Goal: Feedback & Contribution: Submit feedback/report problem

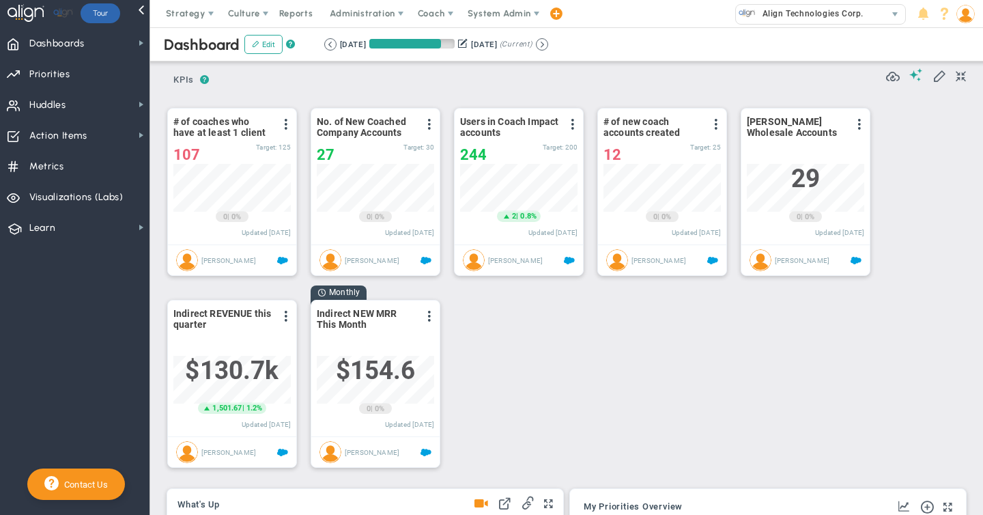
click at [491, 29] on div "Dashboard Edit ? Retrieving period... 7/1/2025 9/30/2025 (Current)" at bounding box center [566, 44] width 860 height 34
click at [490, 12] on span "System Admin" at bounding box center [498, 13] width 63 height 10
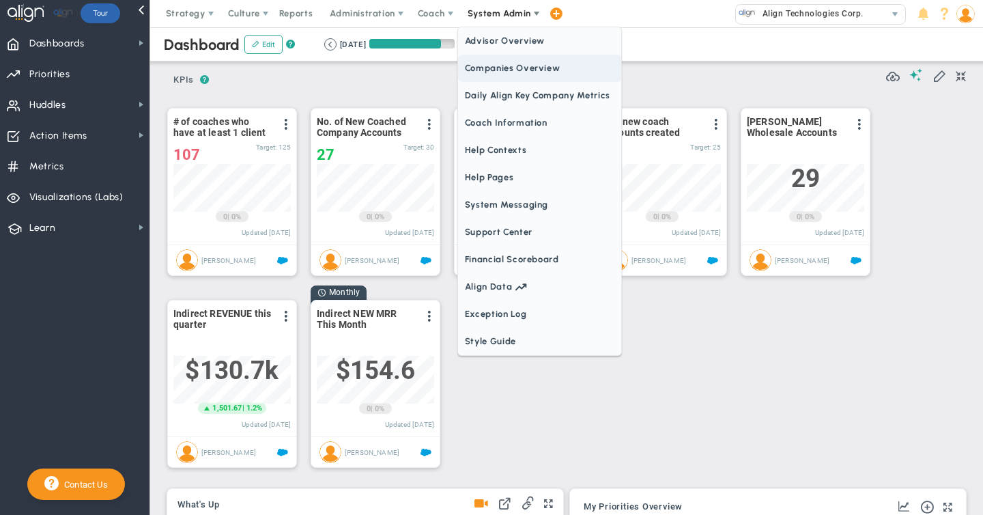
click at [479, 70] on span "Companies Overview" at bounding box center [539, 68] width 163 height 27
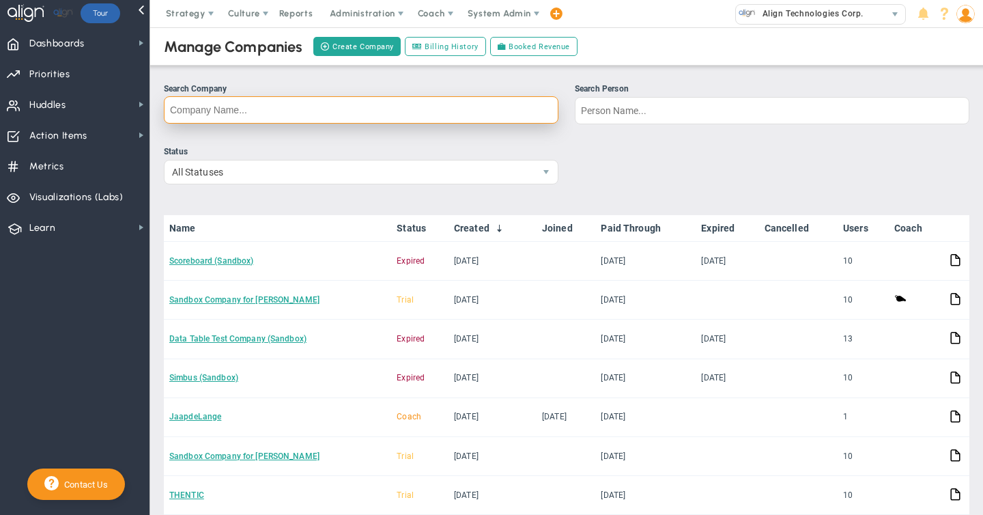
click at [225, 119] on input "Search Company" at bounding box center [361, 109] width 394 height 27
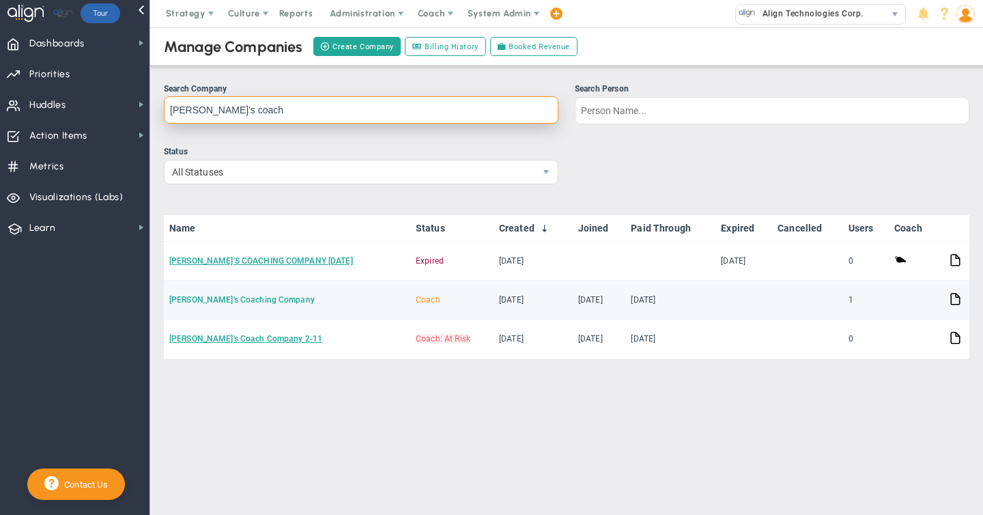
type input "eugene's coach"
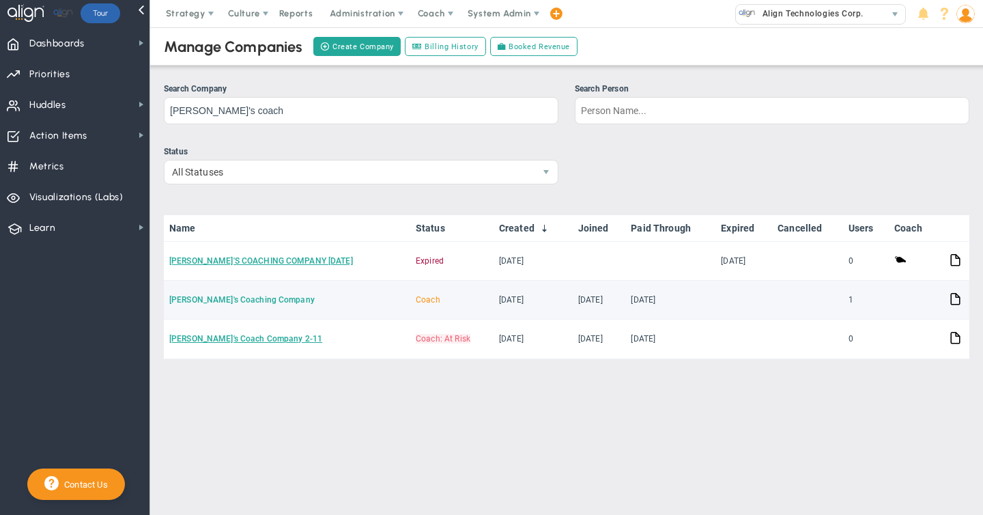
click at [207, 301] on link "[PERSON_NAME]'s Coaching Company" at bounding box center [241, 300] width 145 height 10
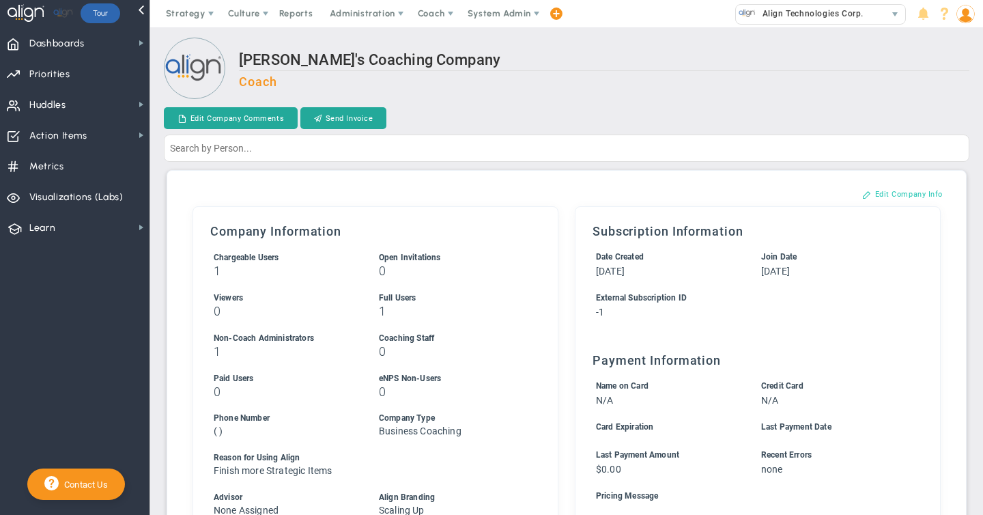
click at [884, 191] on button "Edit Company Info" at bounding box center [902, 194] width 108 height 22
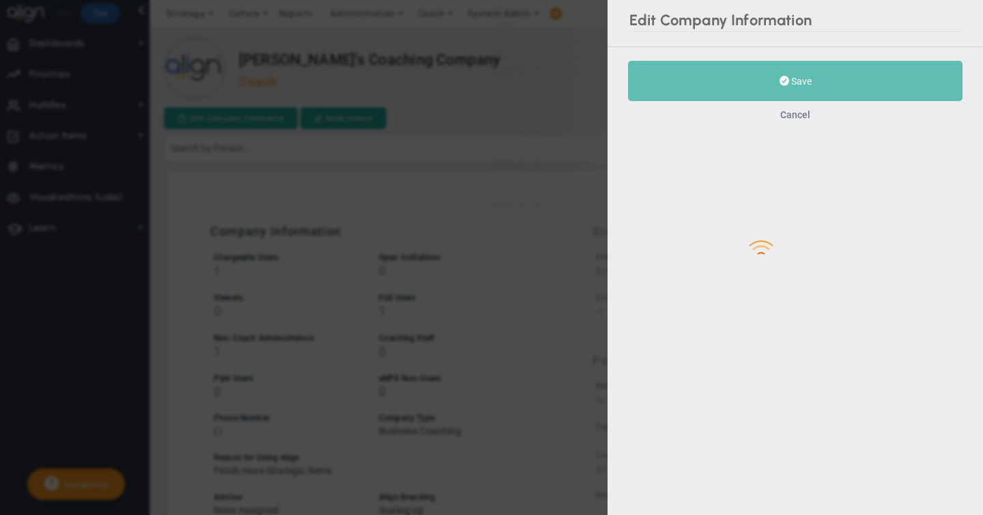
type input "-1"
checkbox input "true"
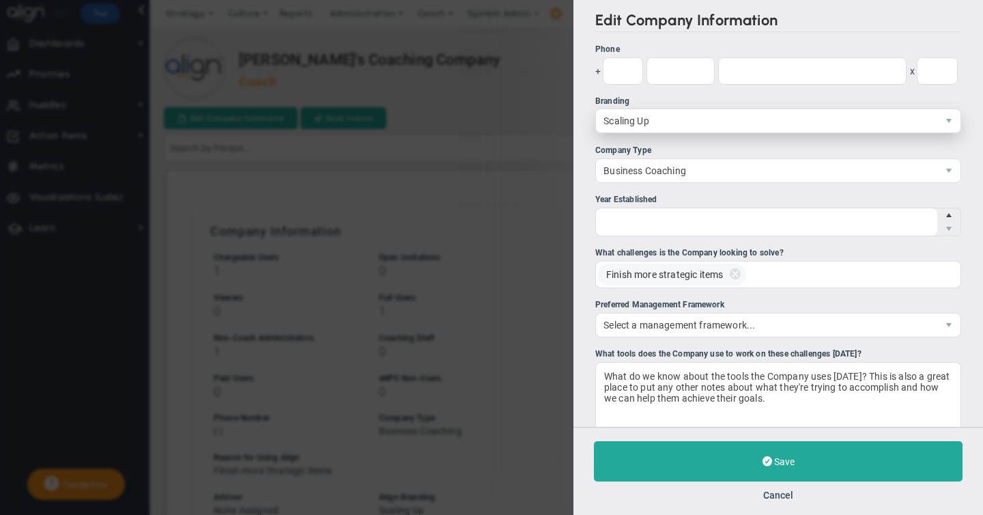
click at [611, 125] on span "Scaling Up" at bounding box center [766, 120] width 341 height 23
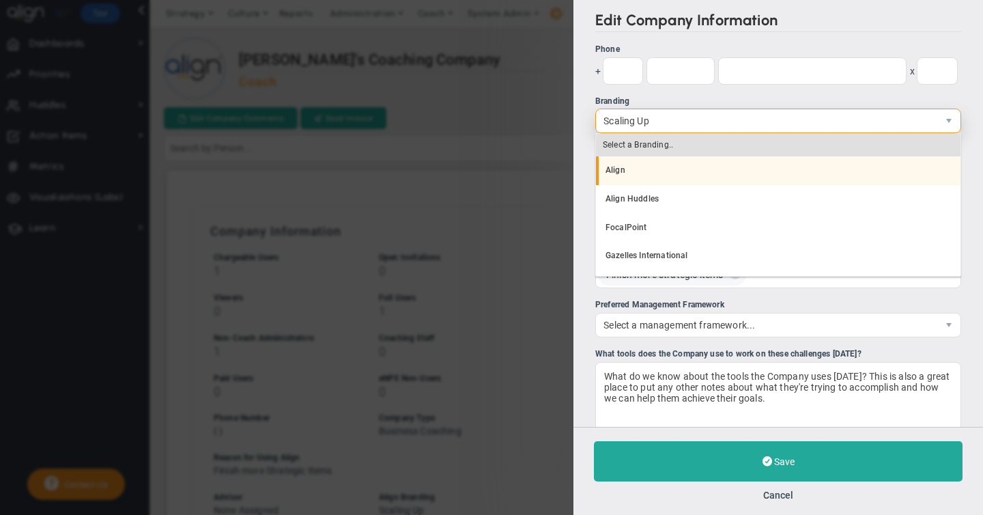
click at [614, 166] on li "Align" at bounding box center [778, 170] width 364 height 29
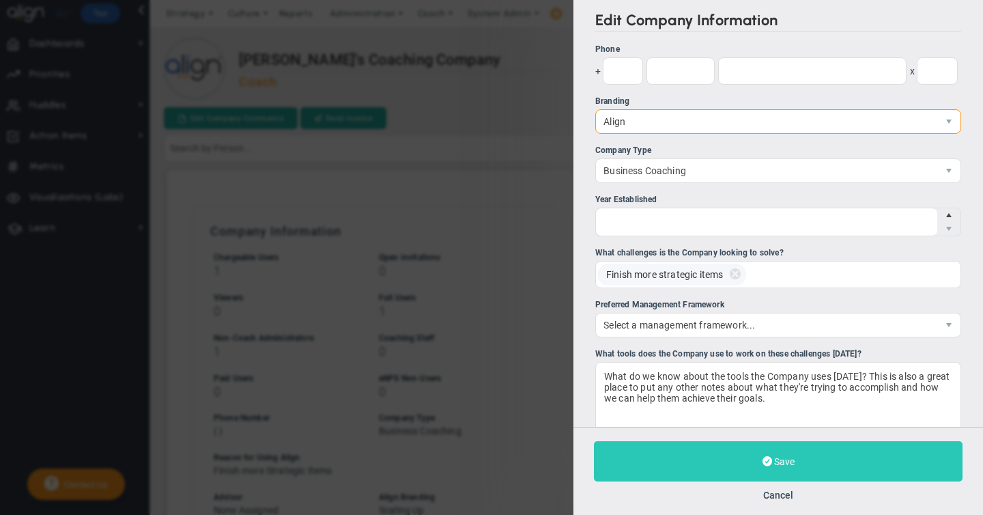
click at [772, 455] on button "Save" at bounding box center [778, 461] width 369 height 40
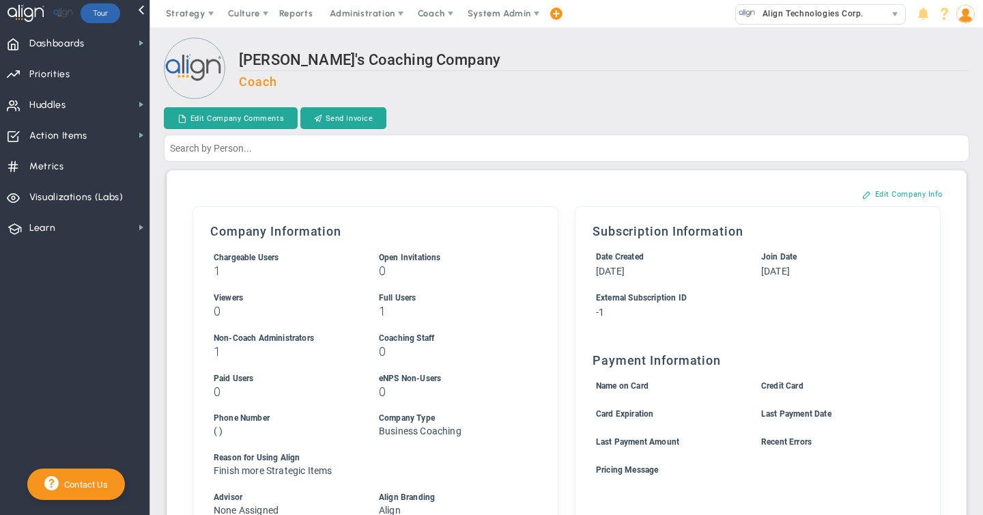
click at [963, 16] on img at bounding box center [965, 14] width 18 height 18
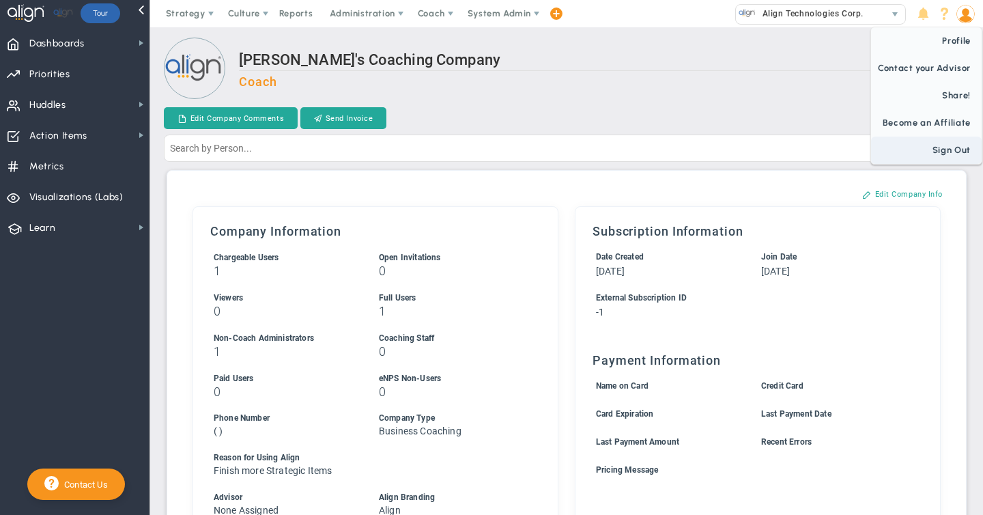
click at [932, 153] on span "Sign Out" at bounding box center [926, 149] width 111 height 27
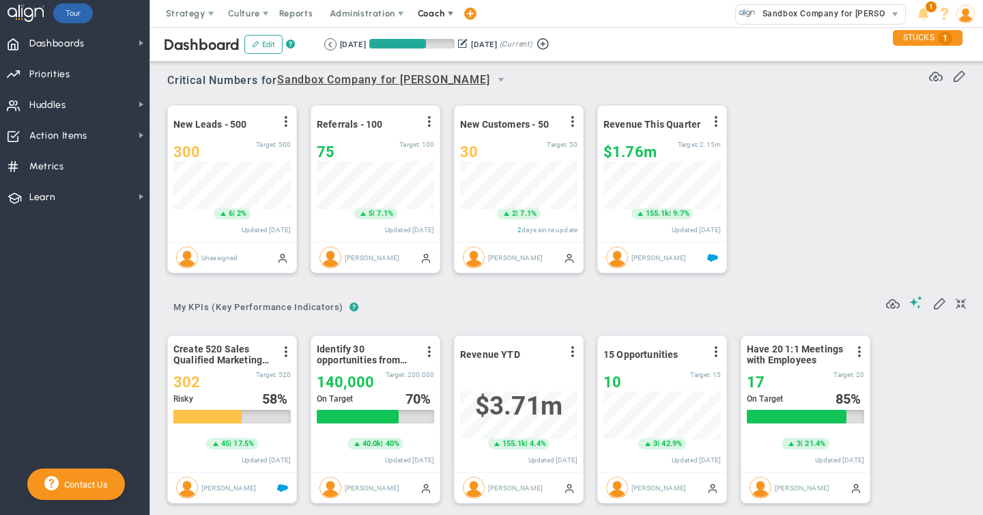
click at [427, 14] on span "Coach" at bounding box center [431, 13] width 27 height 10
click at [846, 162] on div "New Leads - 500 View Historical Graph Edit Make "No Change" Update Add Past Upd…" at bounding box center [562, 189] width 816 height 192
click at [805, 16] on span "Sandbox Company for [PERSON_NAME]" at bounding box center [838, 14] width 167 height 18
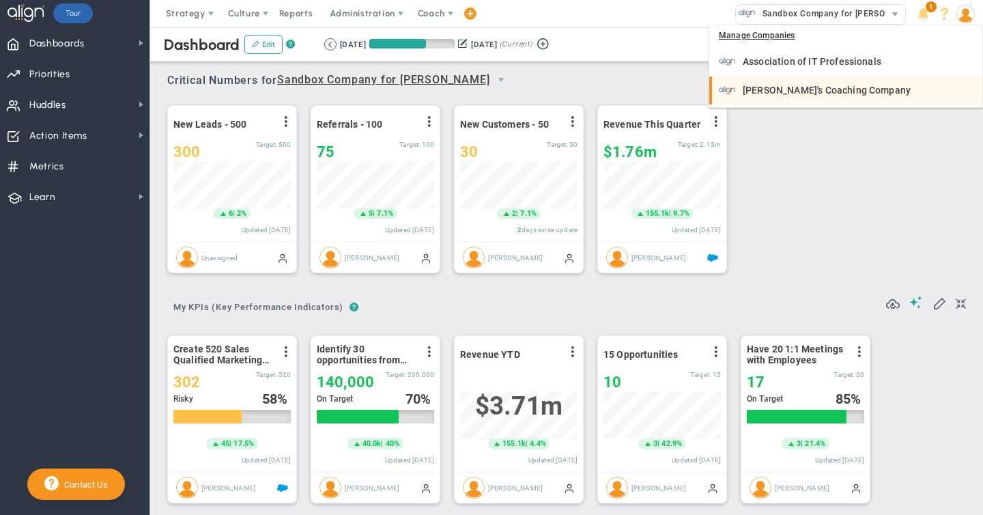
click at [783, 88] on span "[PERSON_NAME]'s Coaching Company" at bounding box center [827, 90] width 168 height 10
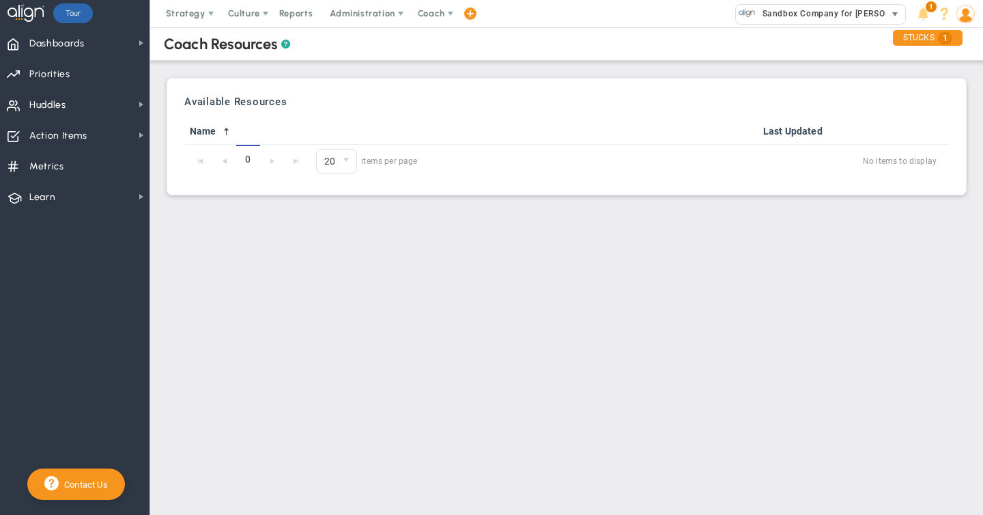
click at [801, 12] on span "Sandbox Company for [PERSON_NAME]" at bounding box center [838, 14] width 167 height 18
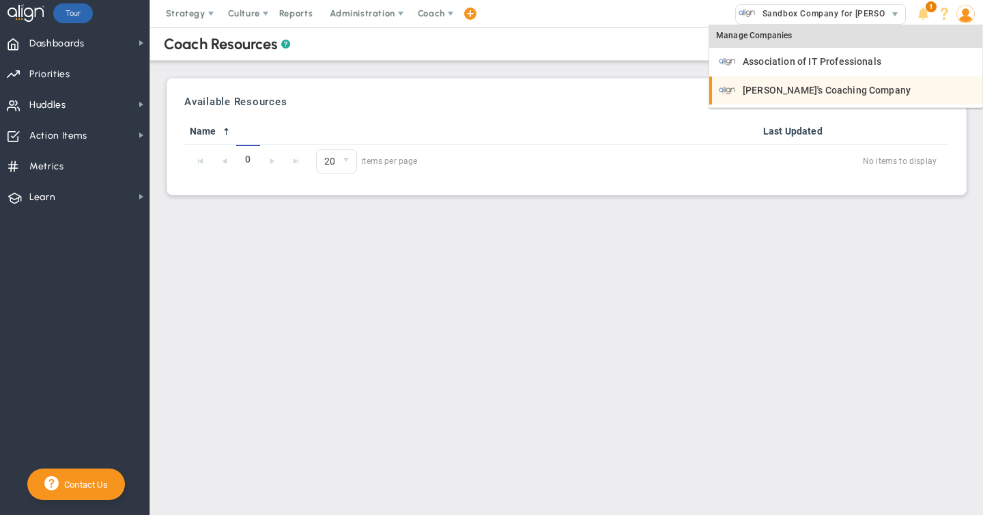
click at [771, 91] on span "[PERSON_NAME]'s Coaching Company" at bounding box center [827, 90] width 168 height 10
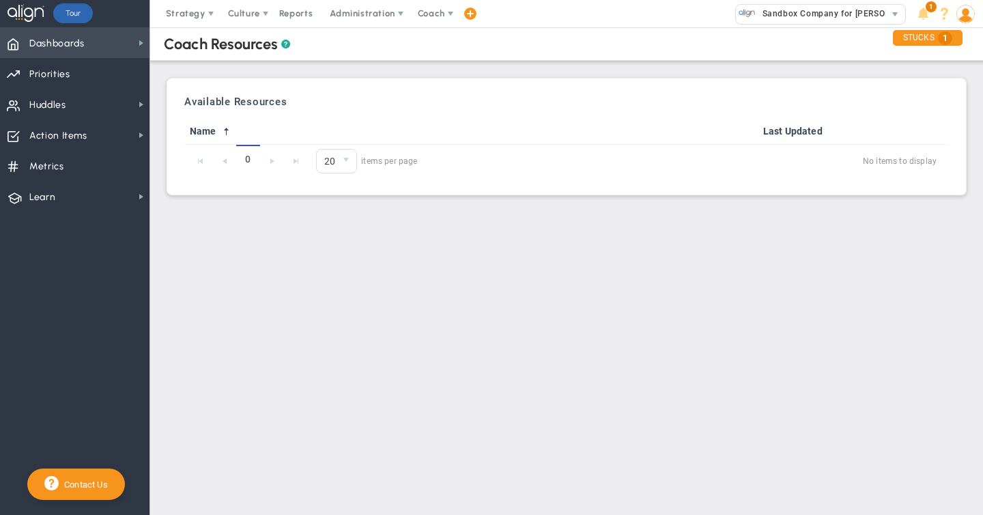
click at [47, 43] on span "Dashboards" at bounding box center [56, 43] width 55 height 29
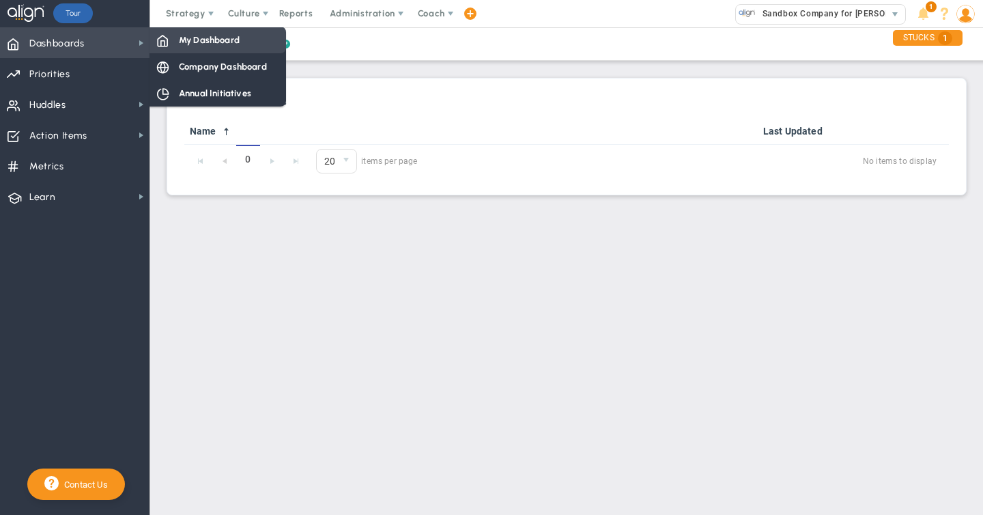
click at [231, 35] on span "My Dashboard" at bounding box center [209, 39] width 61 height 13
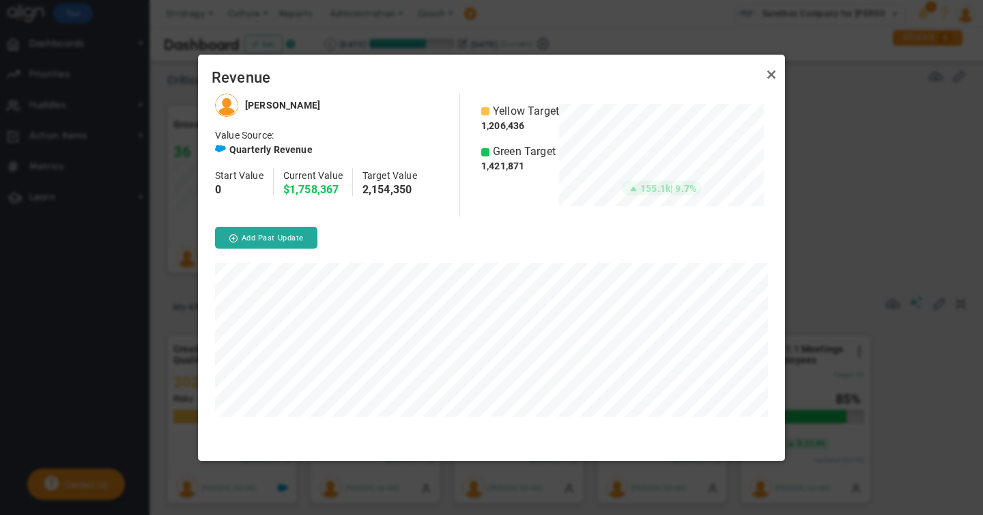
scroll to position [366, 587]
click at [772, 75] on link "Close" at bounding box center [771, 75] width 16 height 16
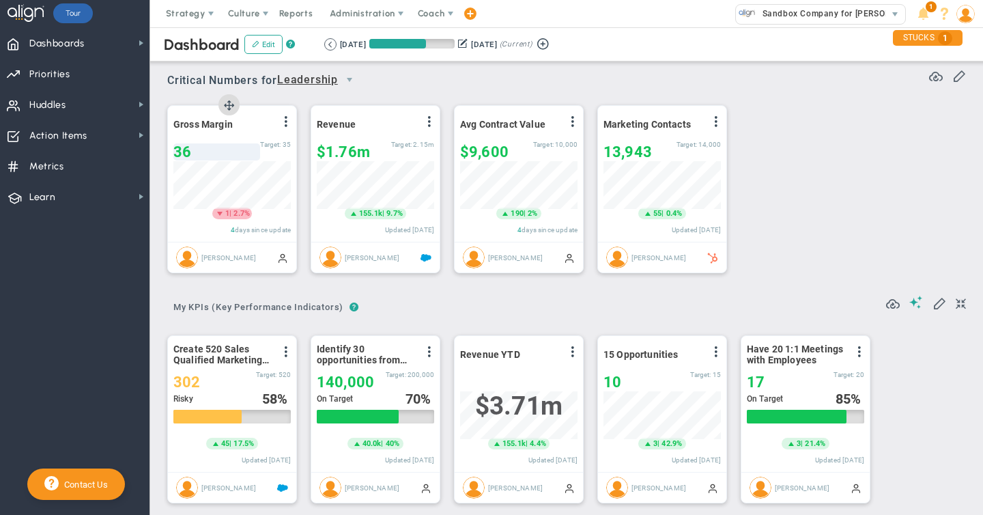
click at [185, 152] on span "36" at bounding box center [182, 151] width 18 height 17
type input "32"
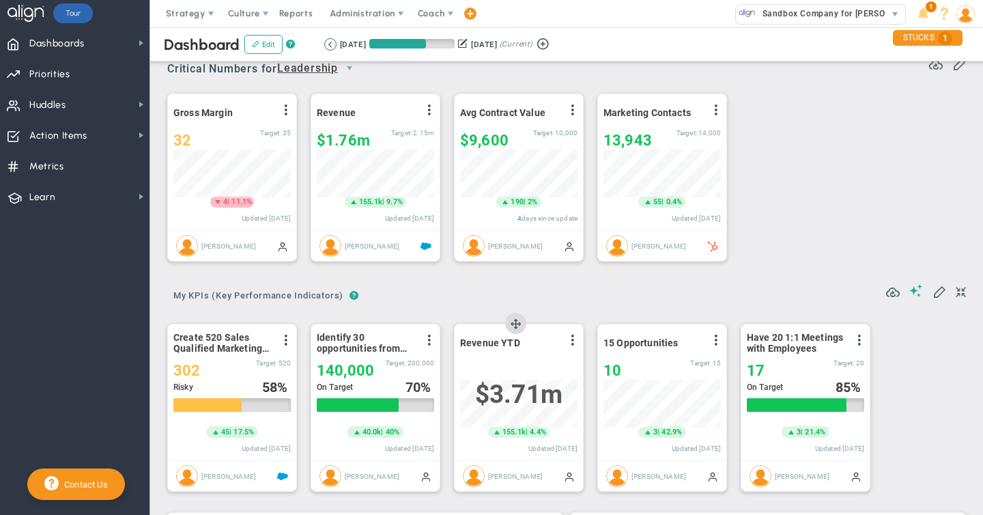
scroll to position [15, 0]
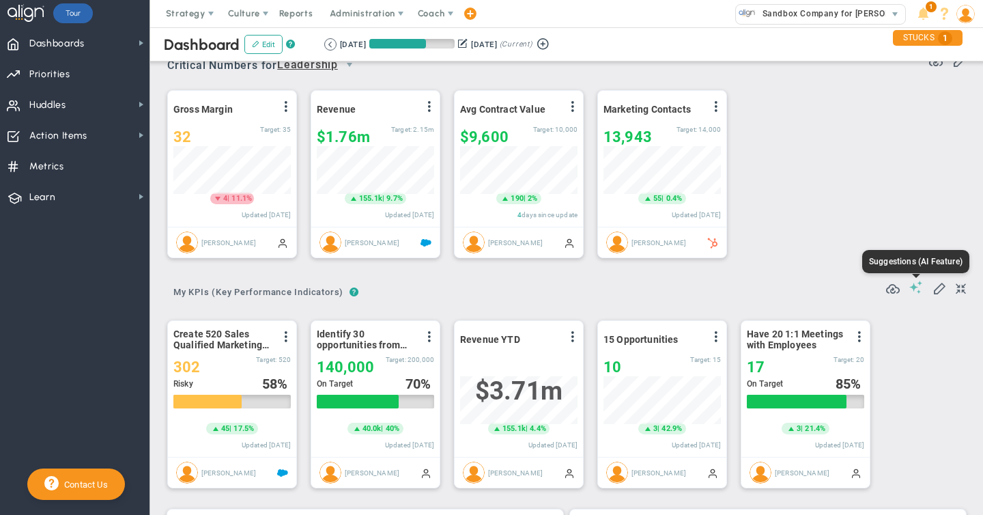
click at [915, 290] on span at bounding box center [916, 286] width 14 height 13
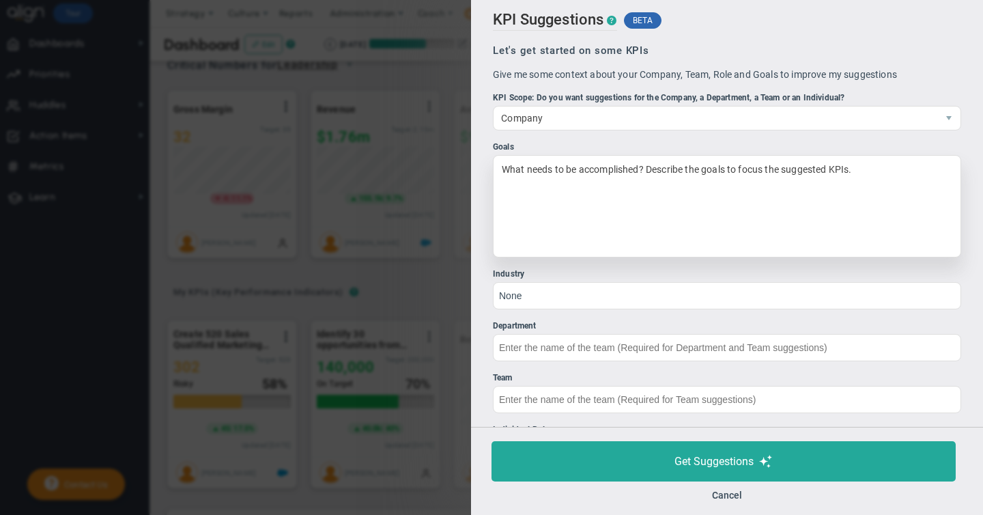
click at [603, 174] on div "What needs to be accomplished? Describe the goals to focus the suggested KPIs." at bounding box center [727, 206] width 468 height 102
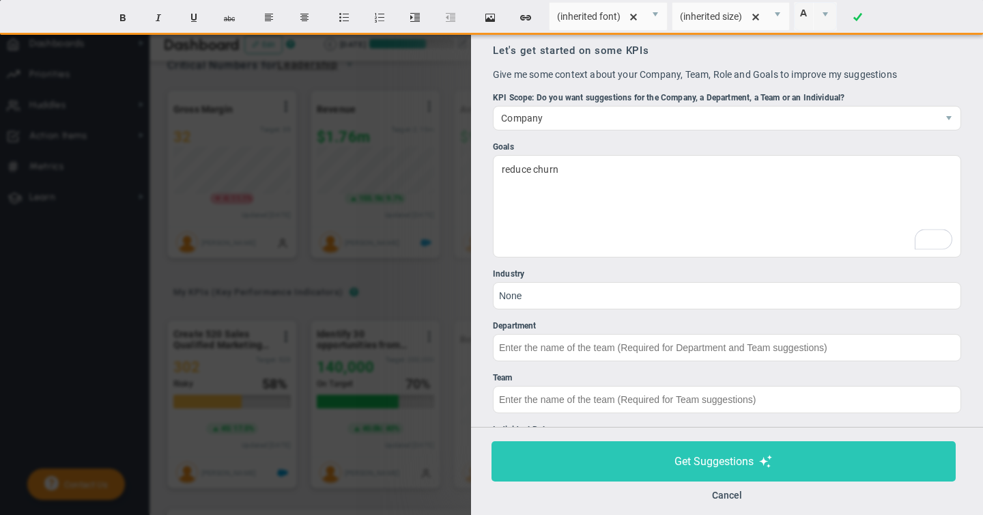
click at [719, 460] on span "Get Suggestions" at bounding box center [713, 461] width 79 height 13
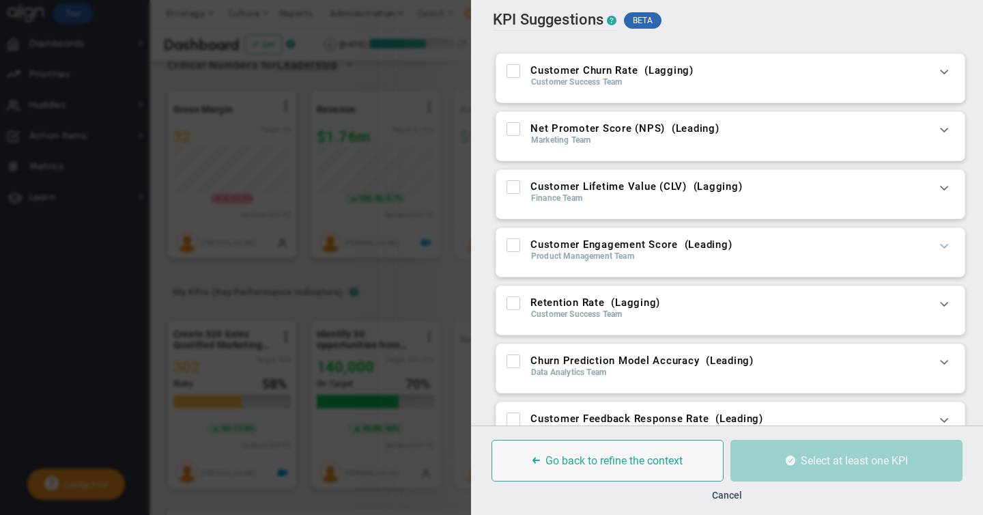
click at [945, 246] on span at bounding box center [944, 245] width 14 height 14
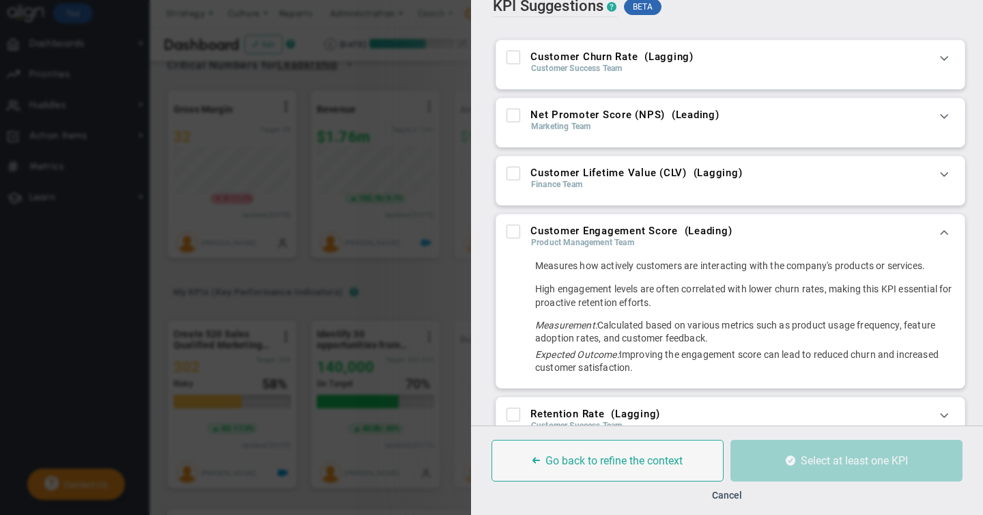
scroll to position [16, 0]
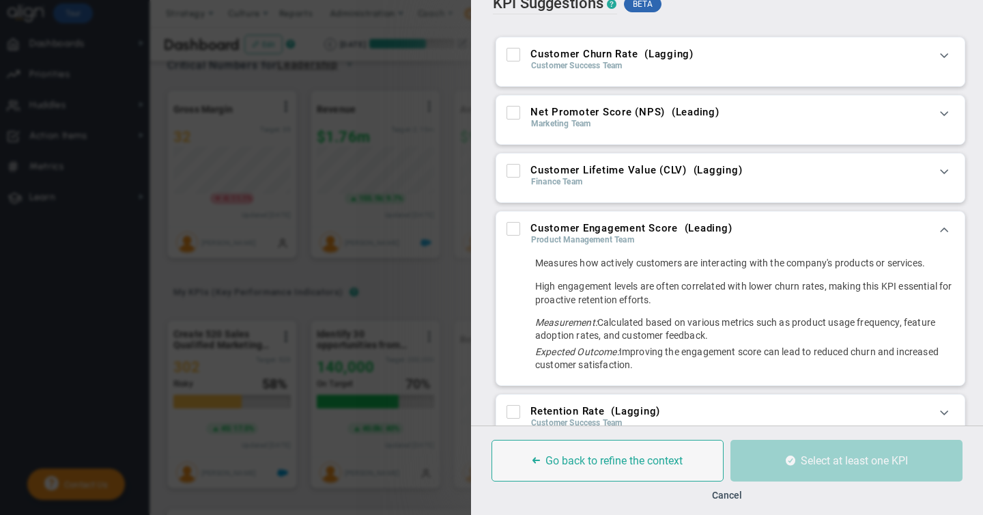
click at [514, 115] on input "Net Promoter Score (NPS) ( Leading )" at bounding box center [514, 116] width 9 height 14
checkbox input "true"
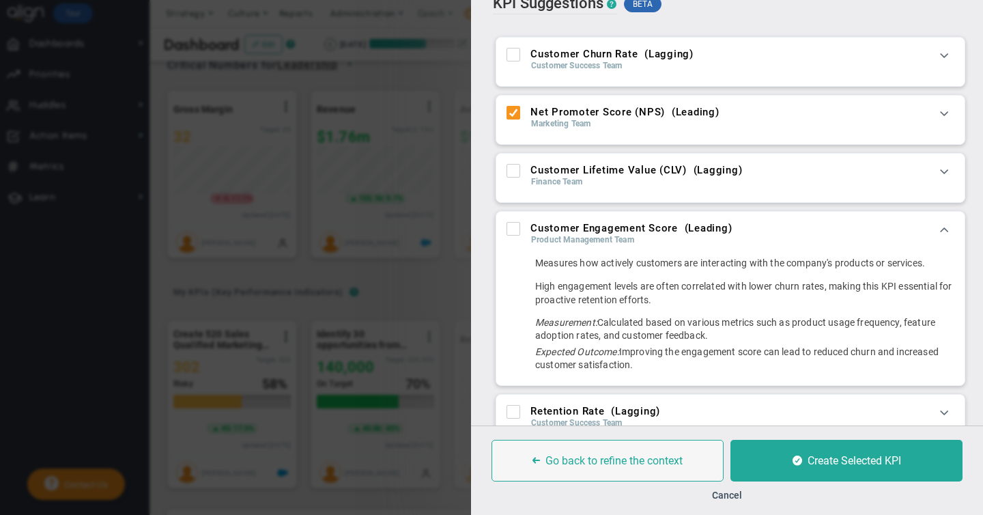
click at [512, 227] on input "Customer Engagement Score ( Leading )" at bounding box center [514, 232] width 9 height 14
checkbox input "true"
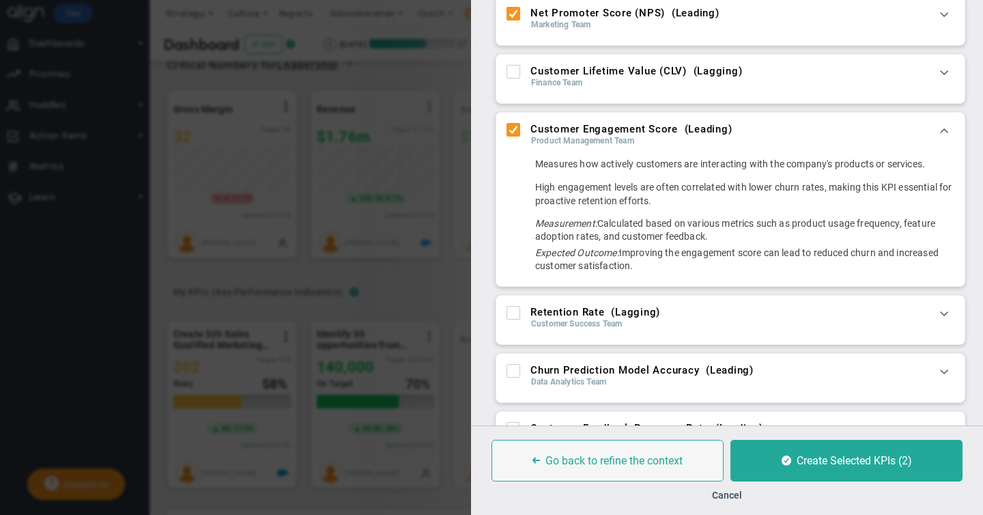
click at [513, 315] on input "Retention Rate ( Lagging )" at bounding box center [514, 315] width 9 height 14
checkbox input "true"
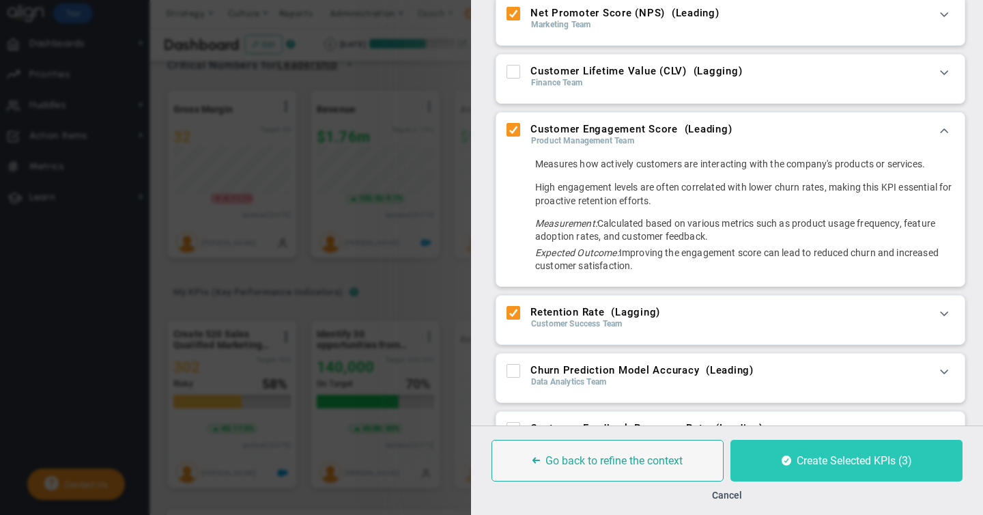
click at [838, 466] on span "Create Selected KPIs (3)" at bounding box center [853, 460] width 115 height 13
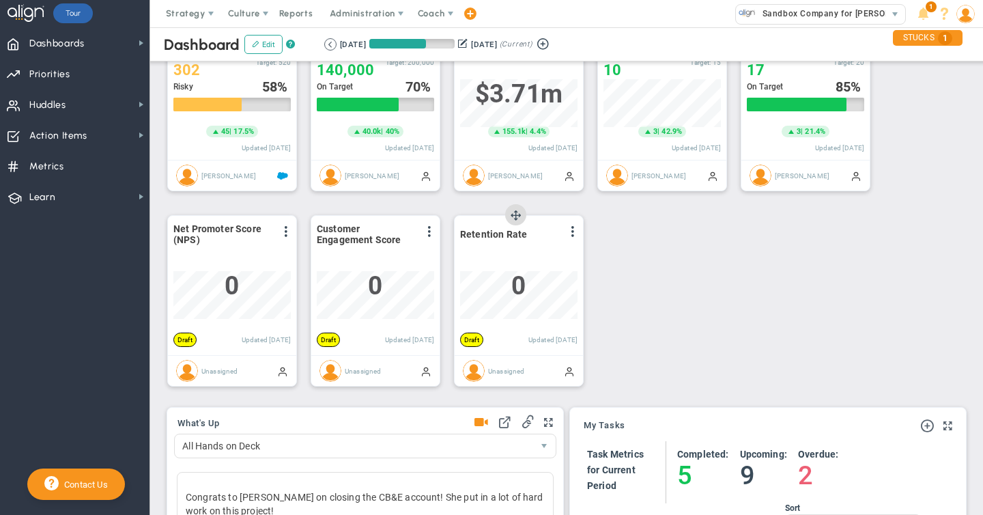
scroll to position [311, 0]
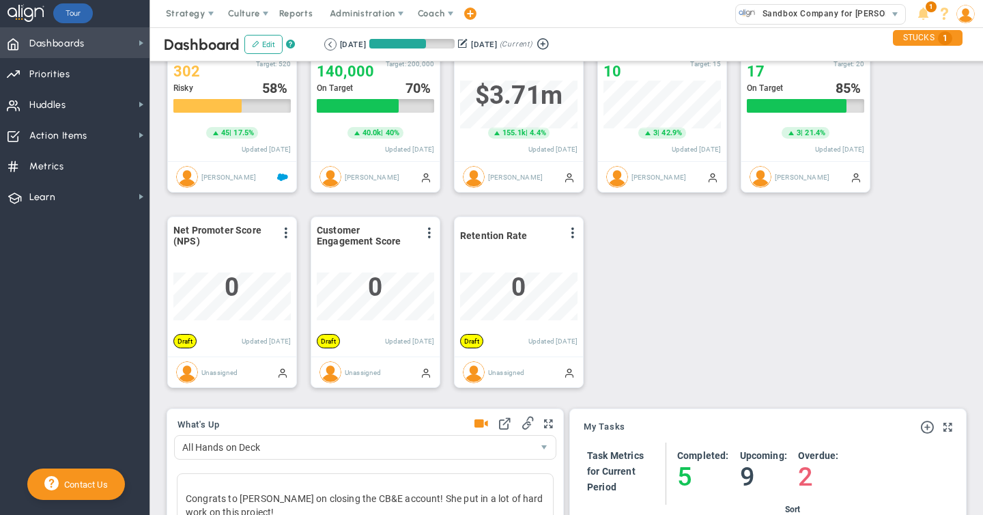
click at [122, 38] on span "Dashboards Dashboards" at bounding box center [74, 42] width 149 height 31
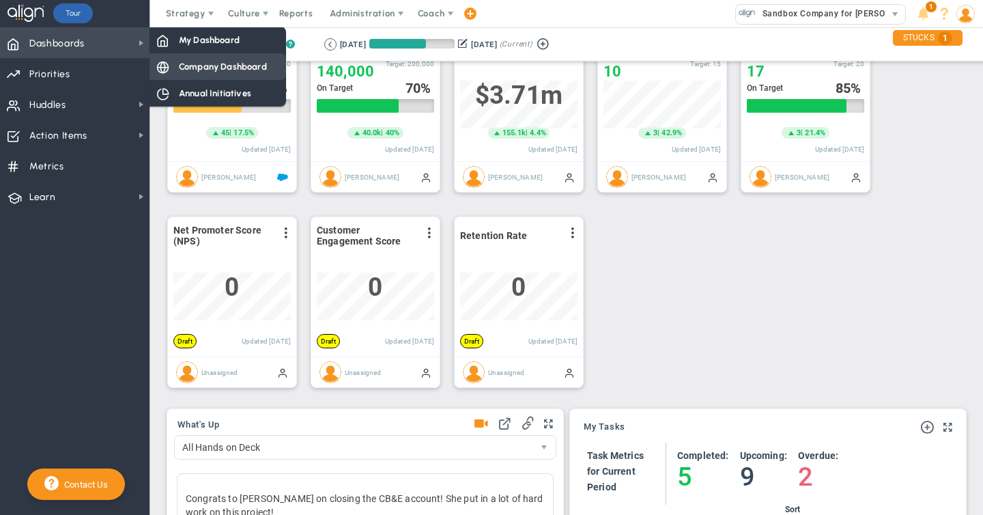
click at [220, 61] on span "Company Dashboard" at bounding box center [223, 66] width 88 height 13
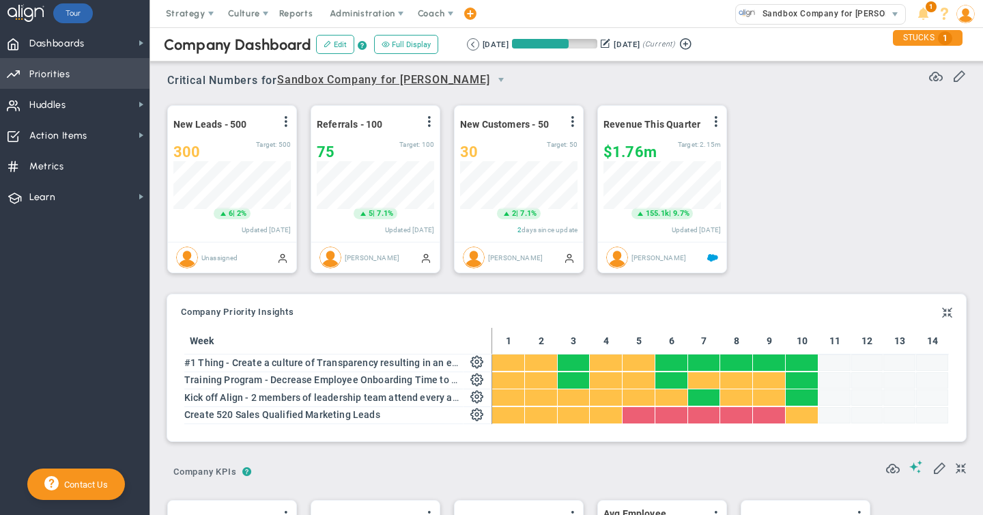
click at [59, 78] on span "Priorities" at bounding box center [49, 74] width 41 height 29
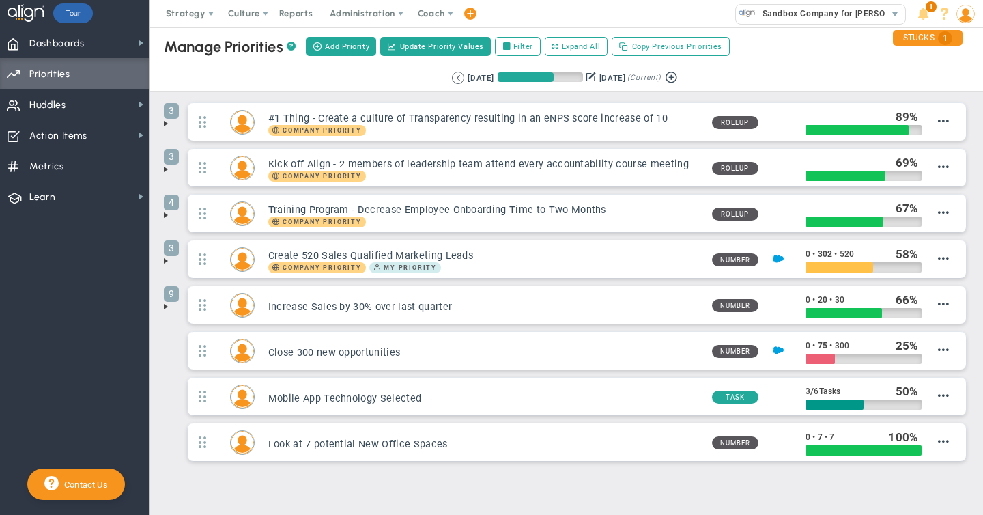
click at [165, 123] on span at bounding box center [165, 123] width 11 height 11
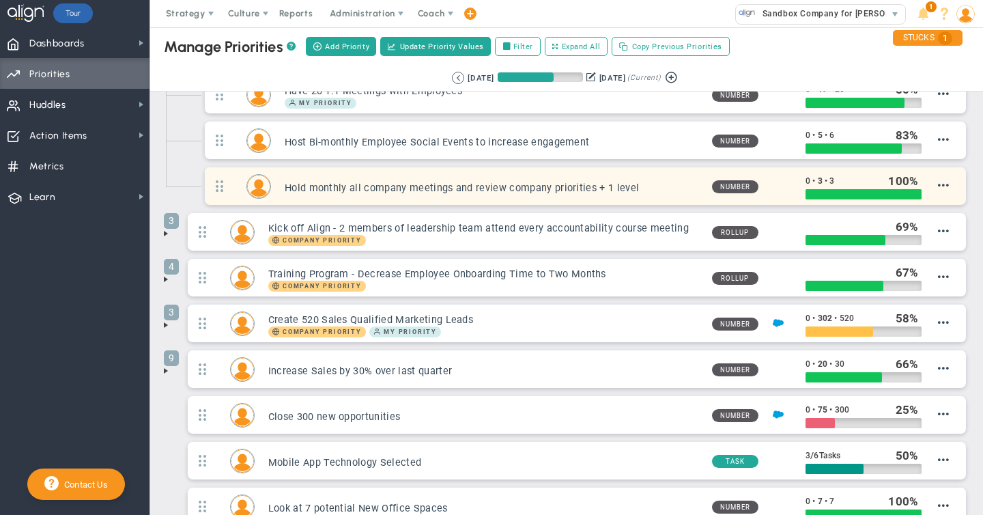
scroll to position [74, 0]
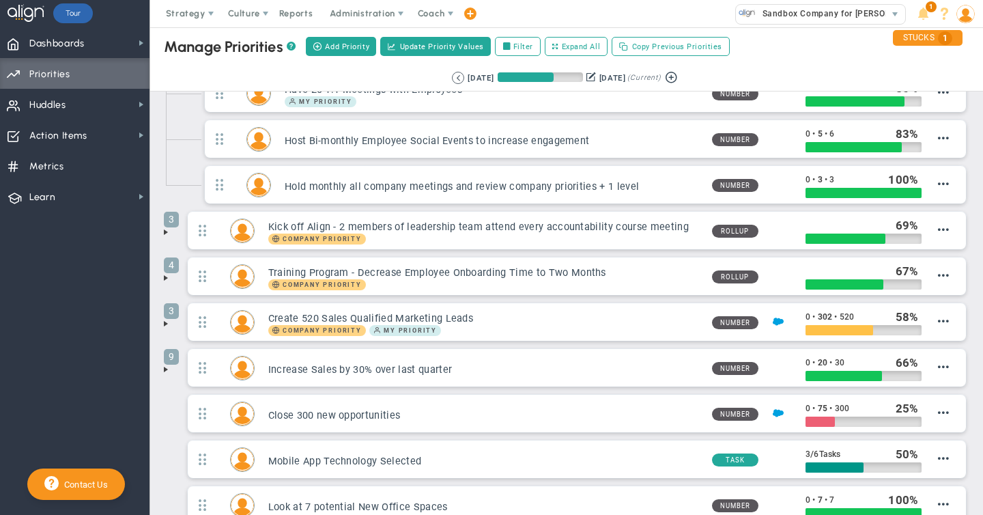
click at [168, 325] on span at bounding box center [165, 323] width 11 height 11
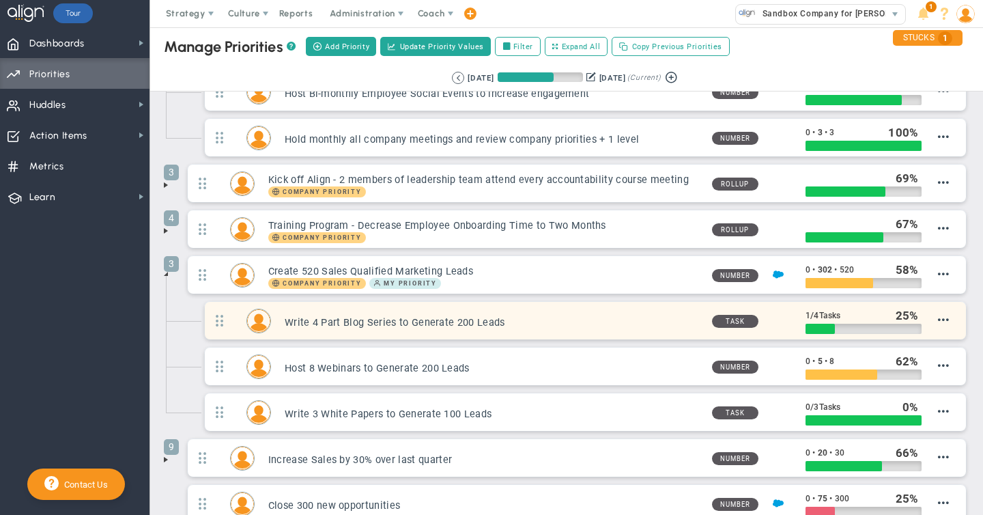
scroll to position [123, 0]
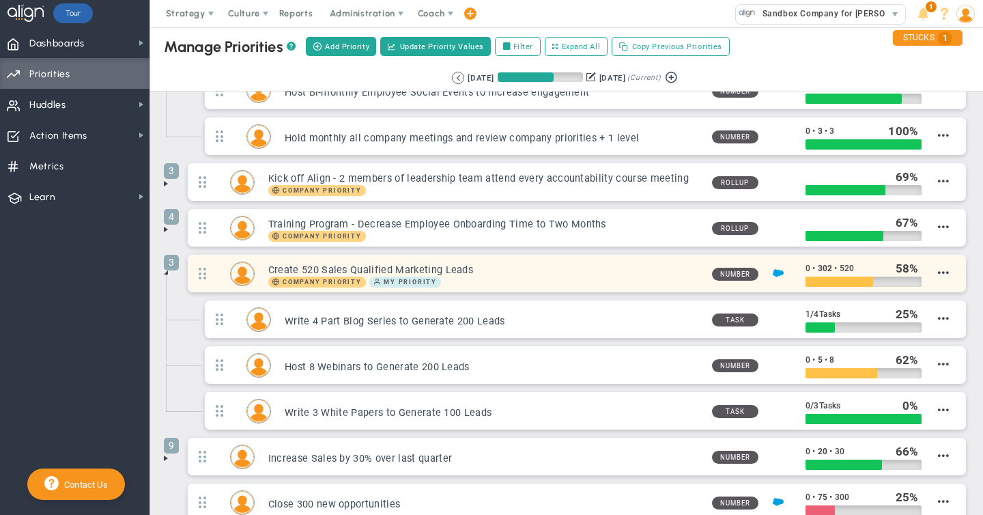
click at [507, 276] on div "Company Priority My Priority" at bounding box center [484, 281] width 433 height 11
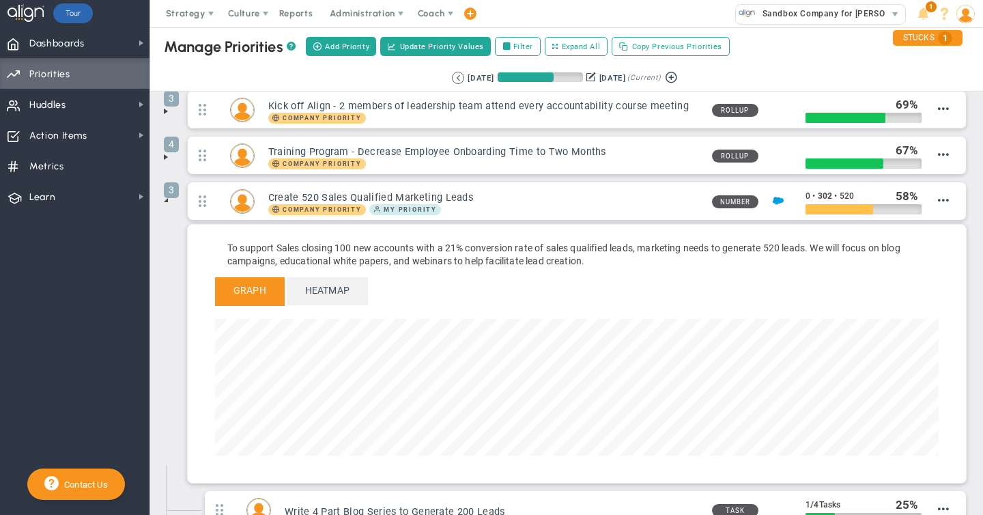
scroll to position [203, 0]
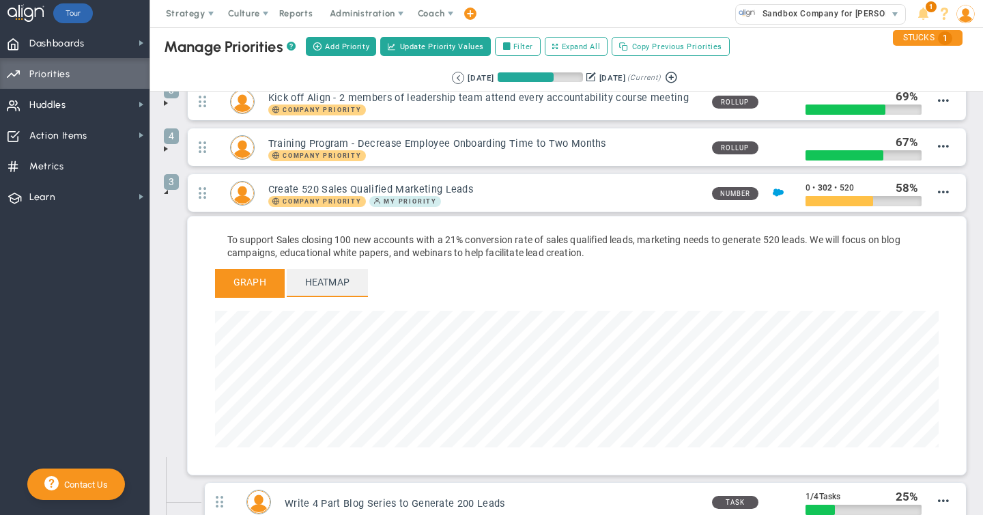
click at [347, 278] on span "Heatmap" at bounding box center [327, 282] width 81 height 27
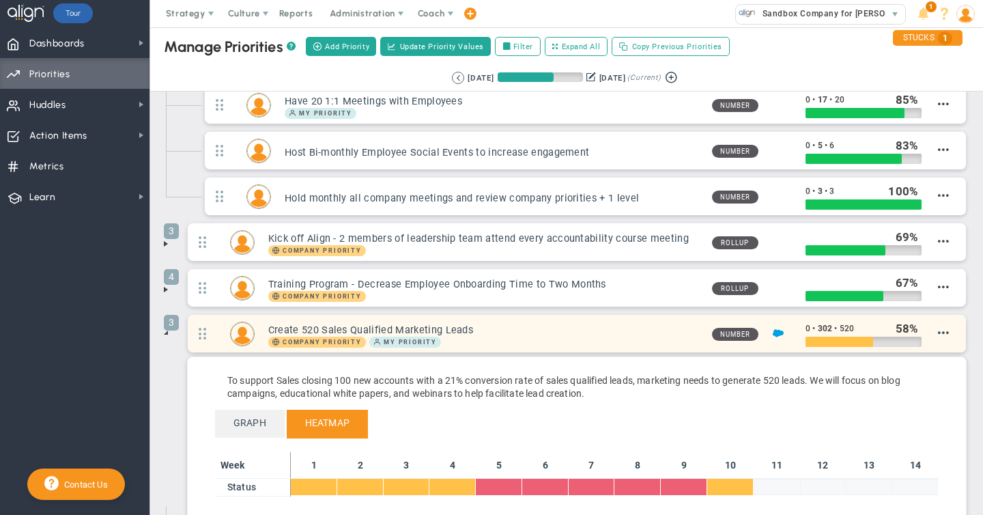
scroll to position [66, 0]
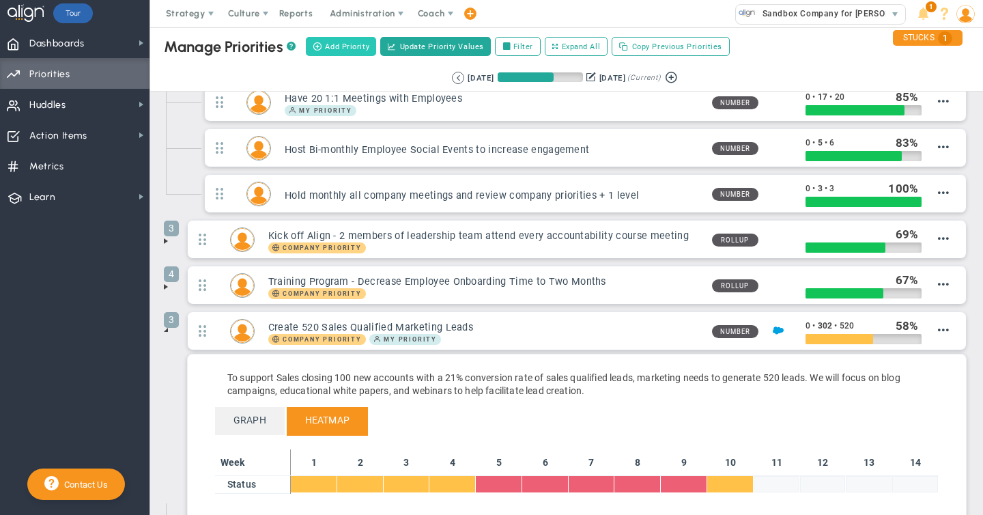
click at [336, 45] on span "Add Priority" at bounding box center [347, 47] width 44 height 12
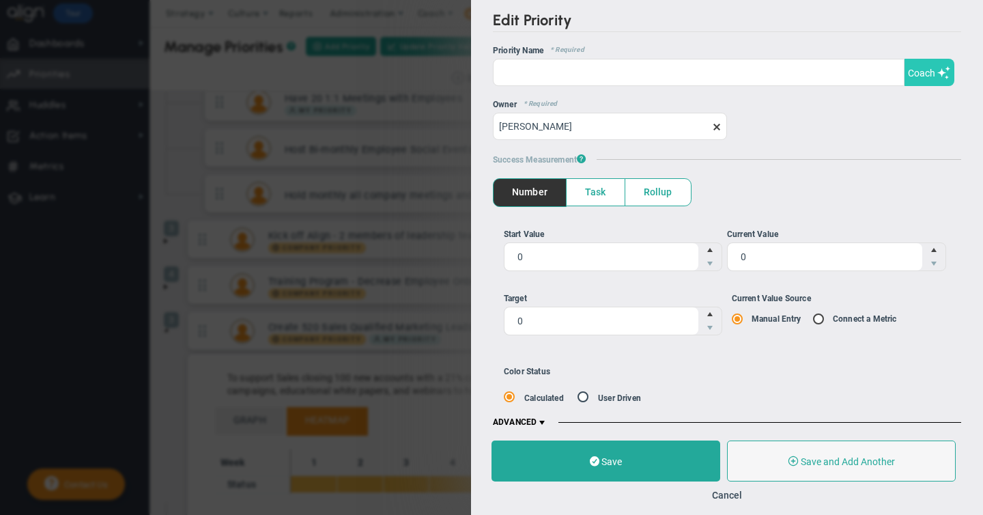
click at [915, 70] on span "Coach" at bounding box center [921, 73] width 27 height 11
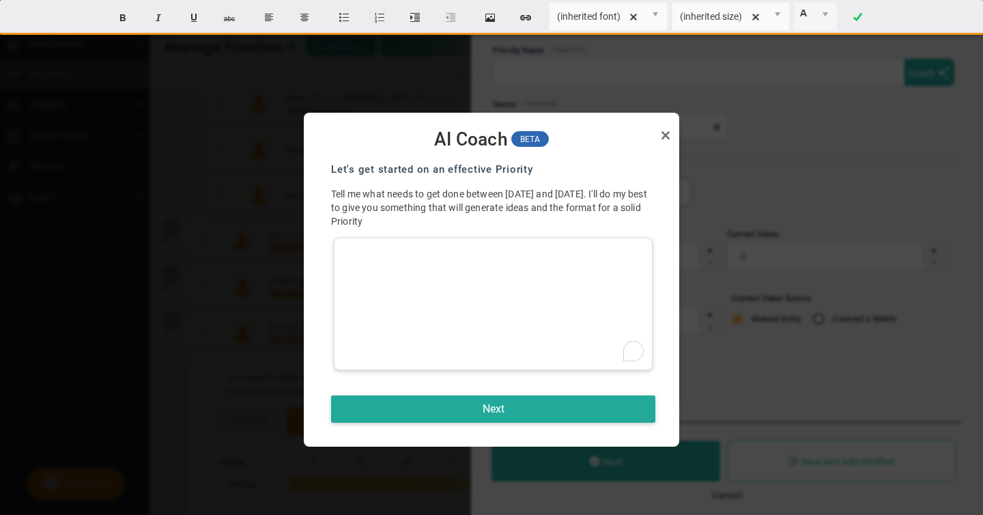
click at [379, 257] on div "To enrich screen reader interactions, please activate Accessibility in Grammarl…" at bounding box center [493, 303] width 319 height 132
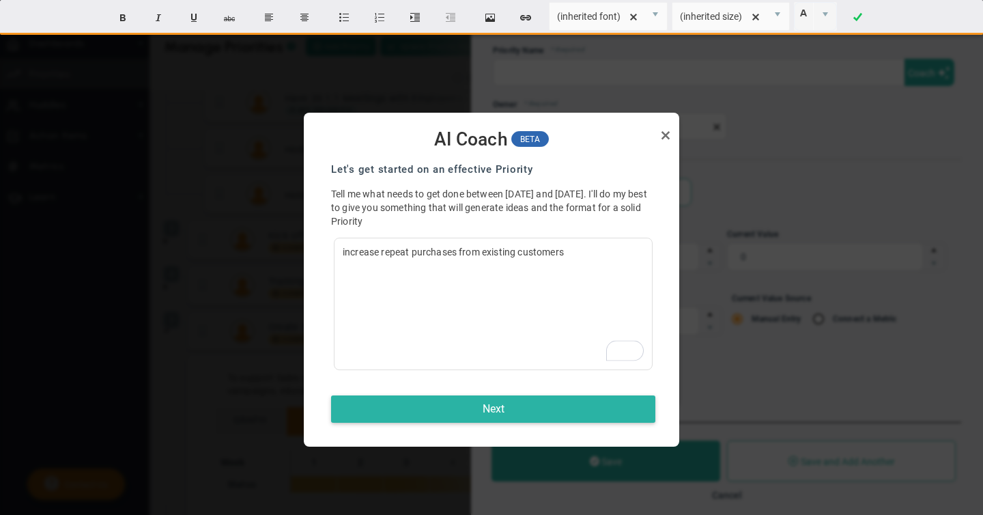
click at [488, 409] on button "Next" at bounding box center [493, 408] width 324 height 27
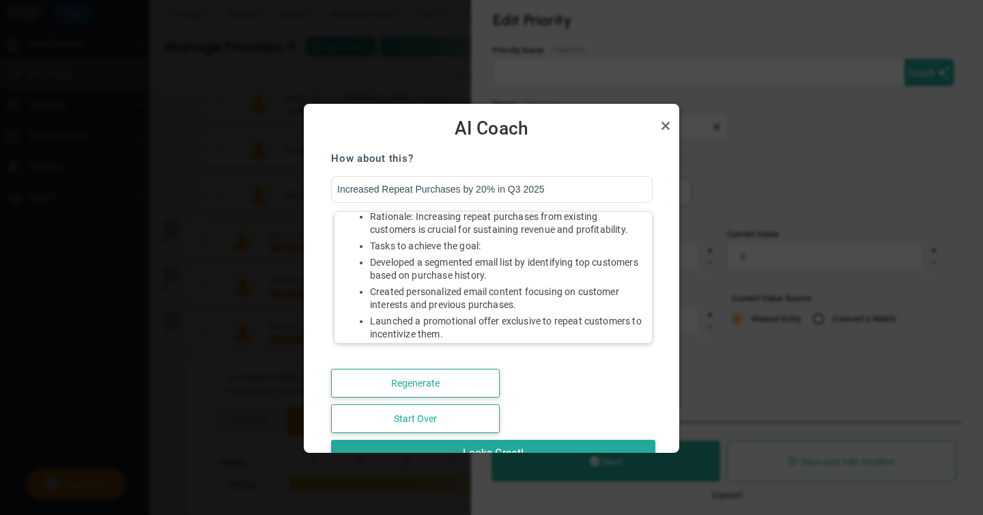
scroll to position [71, 0]
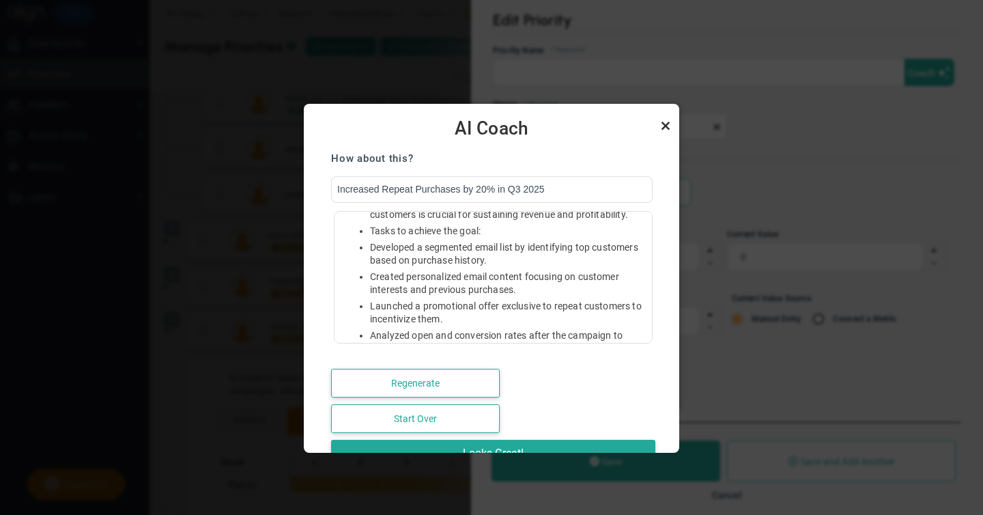
click at [665, 125] on link "Close" at bounding box center [665, 125] width 16 height 16
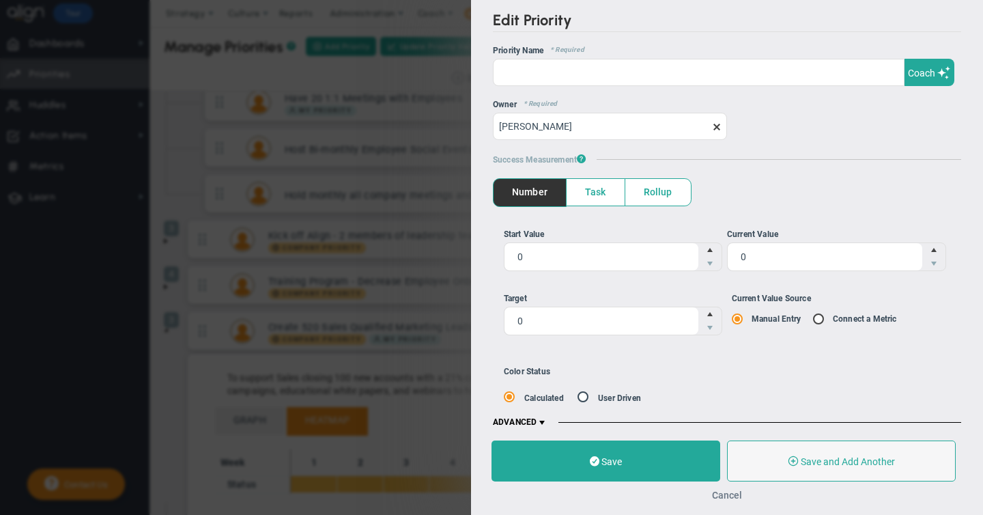
click at [727, 492] on button "Cancel" at bounding box center [727, 494] width 30 height 11
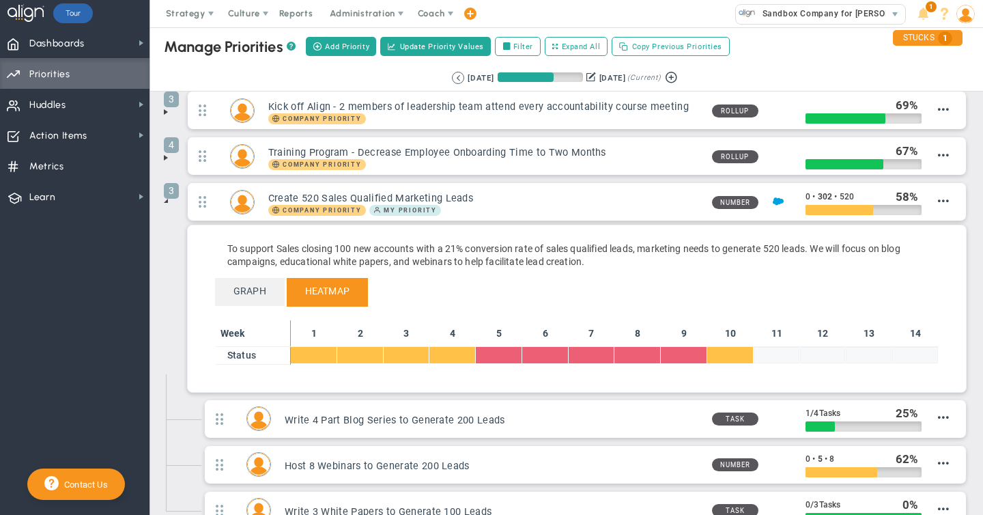
scroll to position [192, 0]
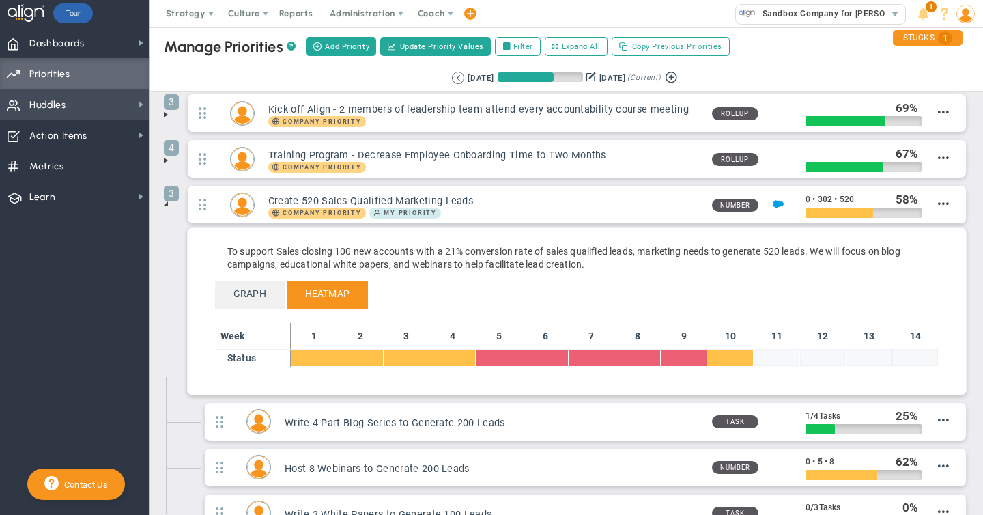
click at [43, 104] on span "Huddles" at bounding box center [47, 105] width 37 height 29
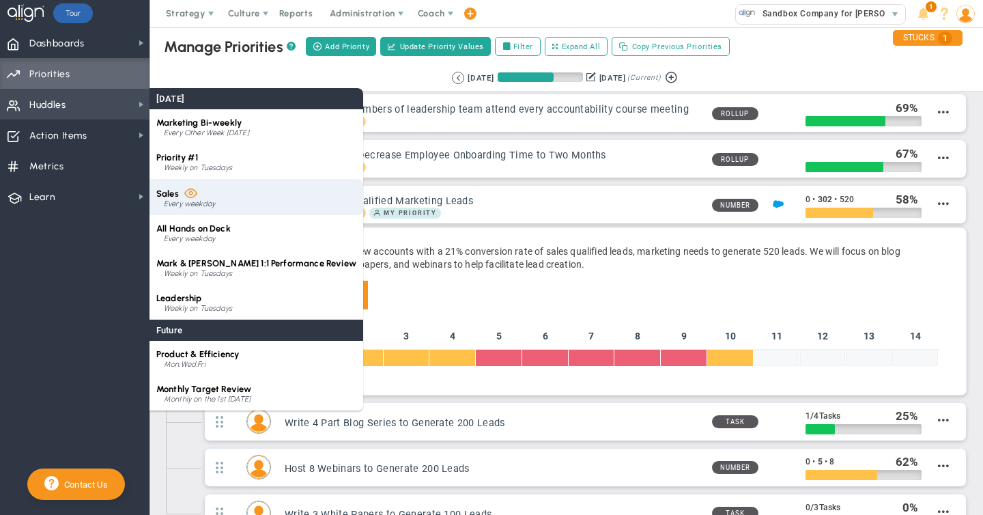
click at [204, 205] on div "Every weekday" at bounding box center [260, 204] width 192 height 8
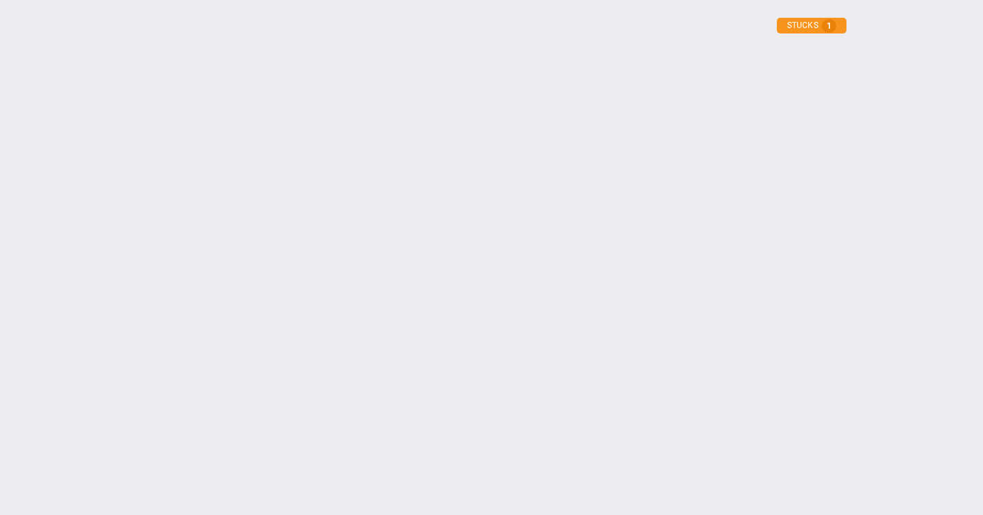
type input "Tuesday, September 16, 2025"
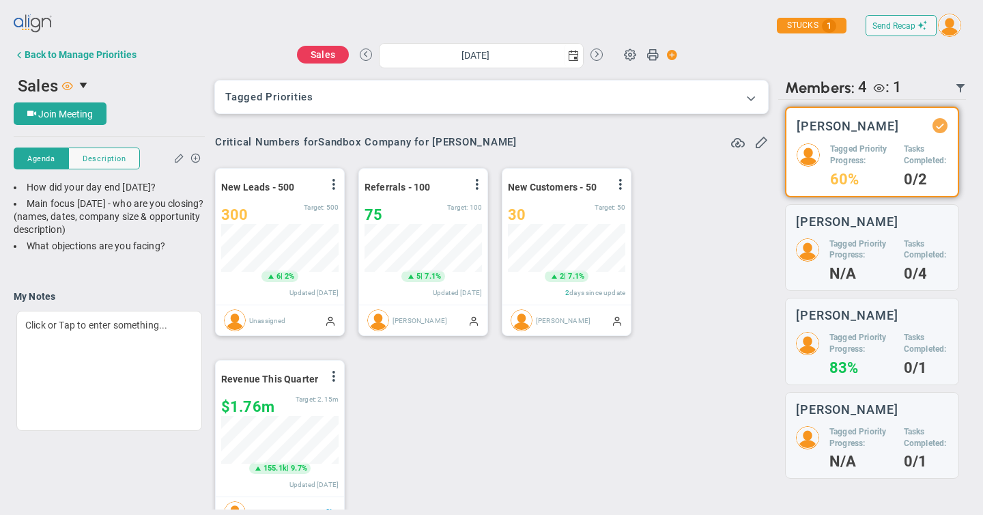
scroll to position [682420, 682350]
click at [751, 104] on button at bounding box center [751, 98] width 14 height 15
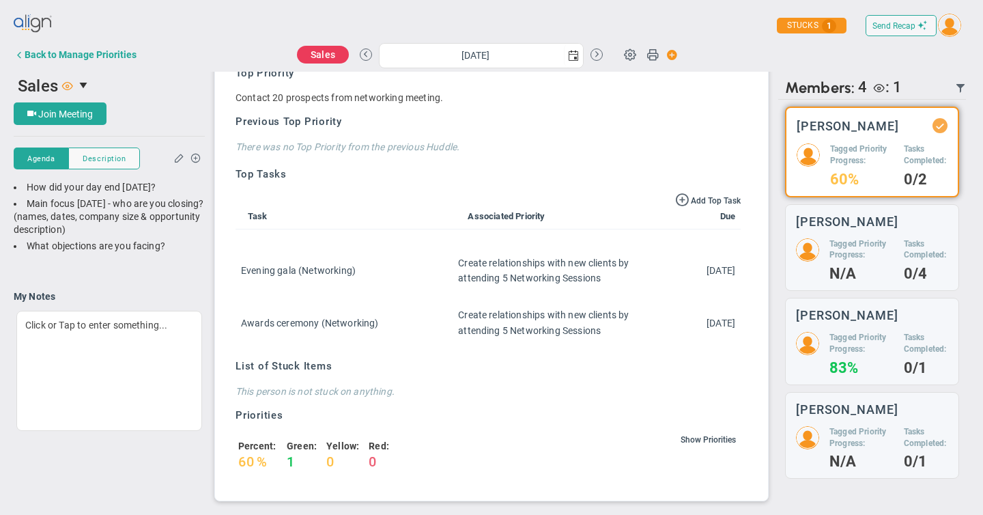
scroll to position [1320, 0]
click at [51, 92] on span "Sales" at bounding box center [38, 85] width 40 height 19
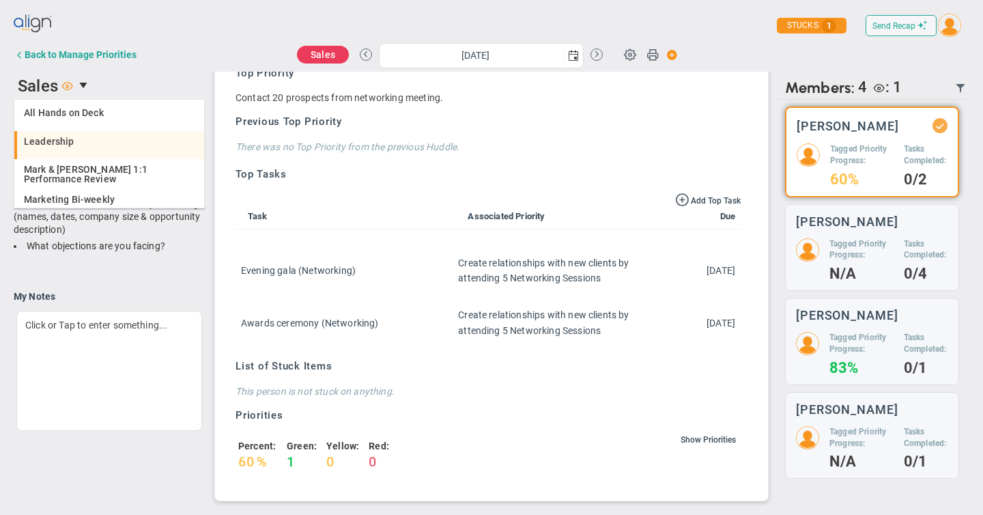
click at [61, 141] on span "Leadership" at bounding box center [49, 141] width 51 height 10
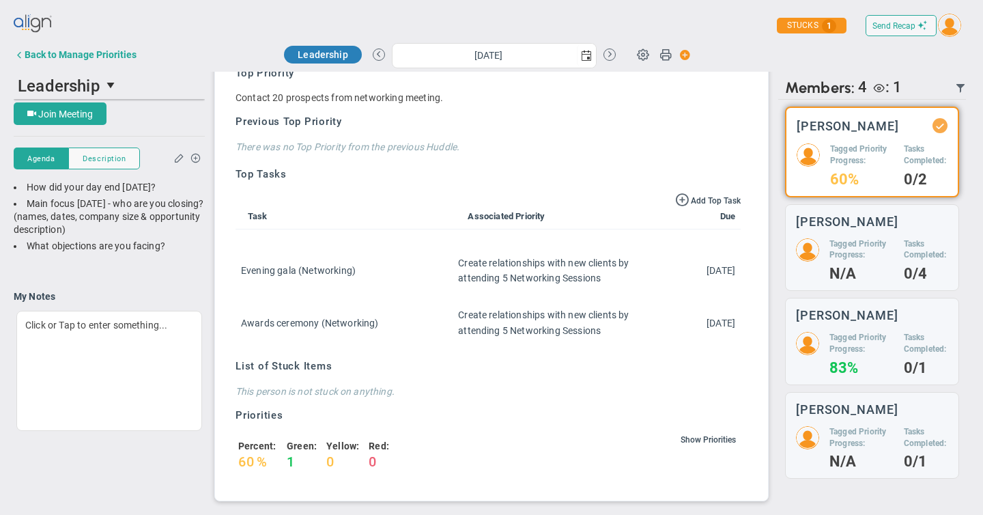
scroll to position [695, 0]
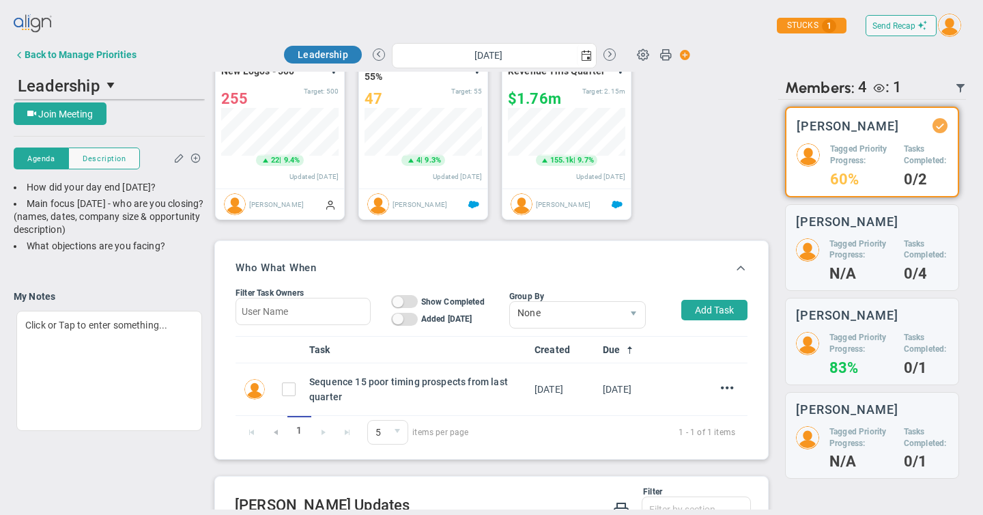
type input "Tuesday, September 16, 2025"
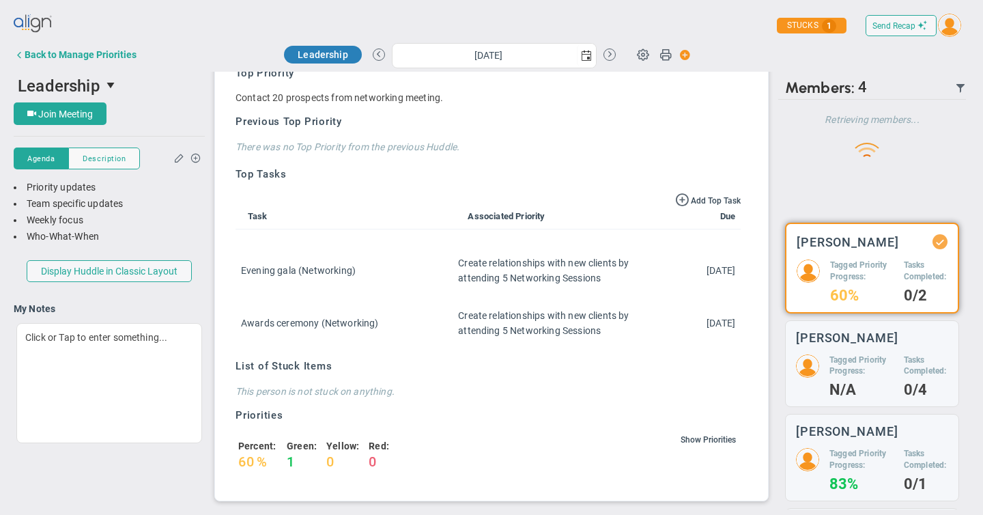
scroll to position [0, 0]
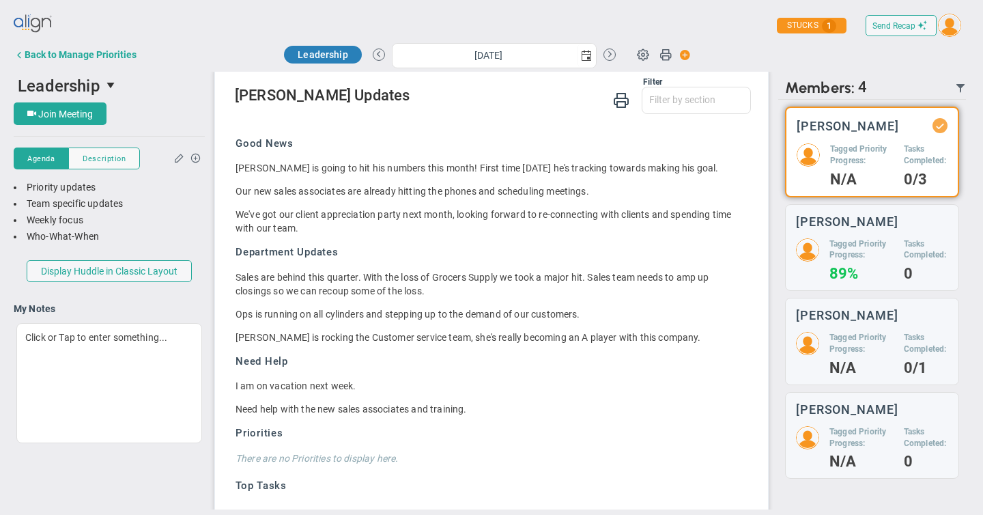
scroll to position [1106, 0]
click at [71, 54] on div "Back to Manage Priorities" at bounding box center [81, 54] width 112 height 11
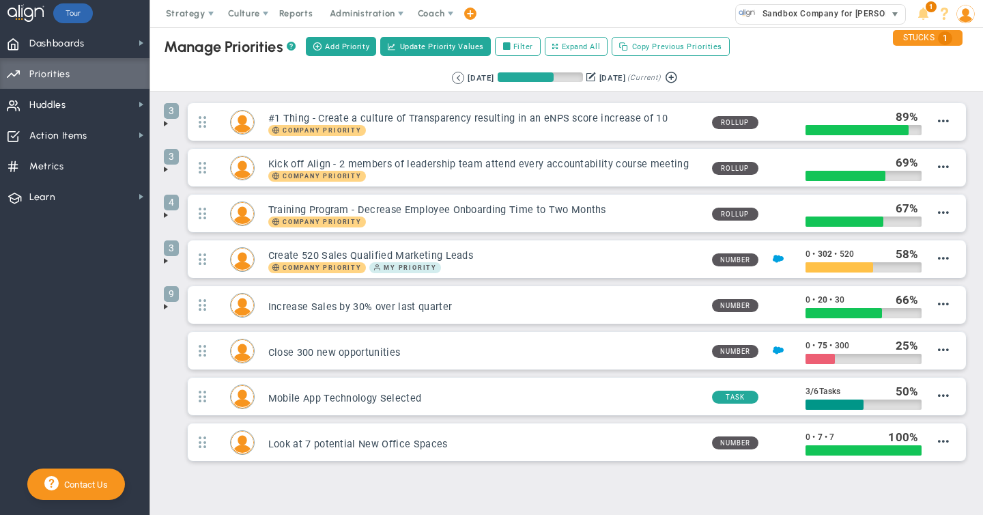
click at [802, 18] on span "Sandbox Company for [PERSON_NAME]" at bounding box center [838, 14] width 167 height 18
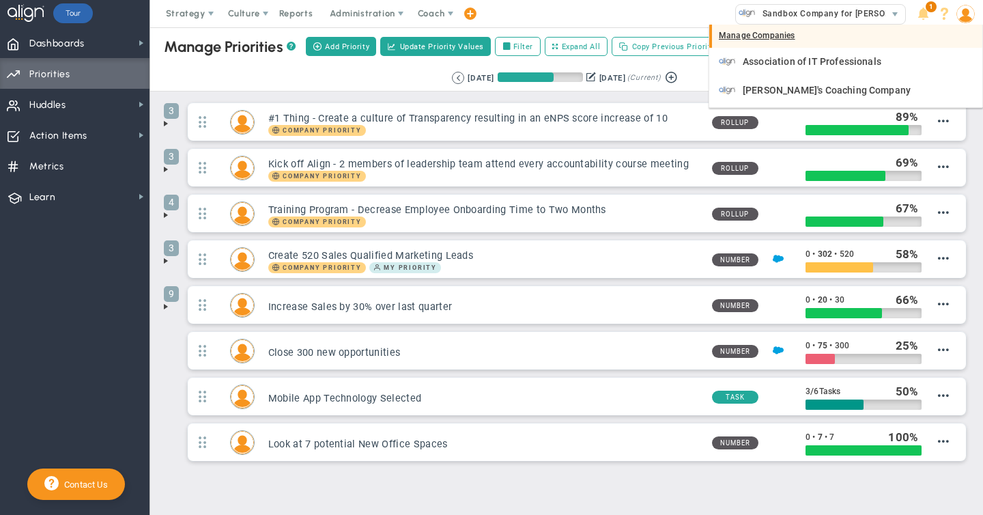
click at [769, 38] on div "Manage Companies" at bounding box center [845, 36] width 273 height 23
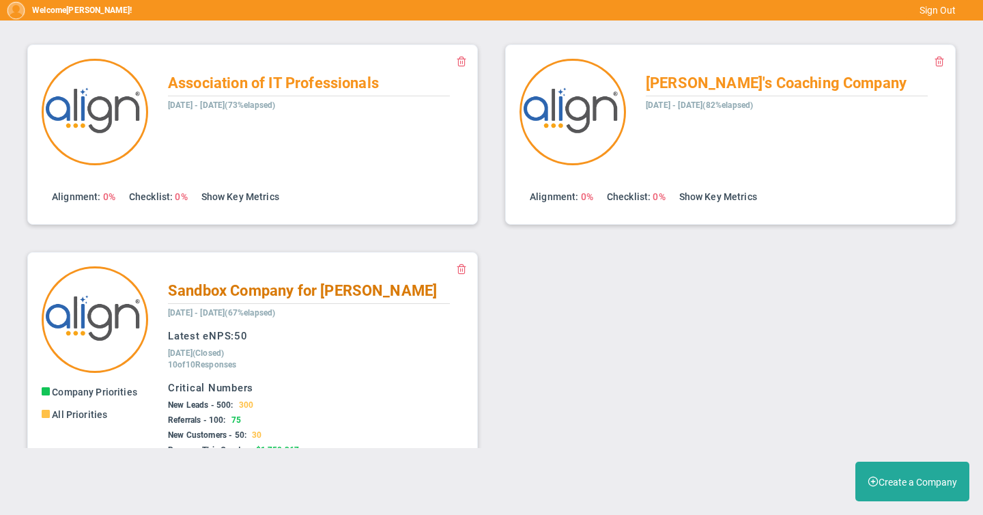
click at [190, 291] on span "Sandbox Company for [PERSON_NAME]" at bounding box center [302, 290] width 269 height 17
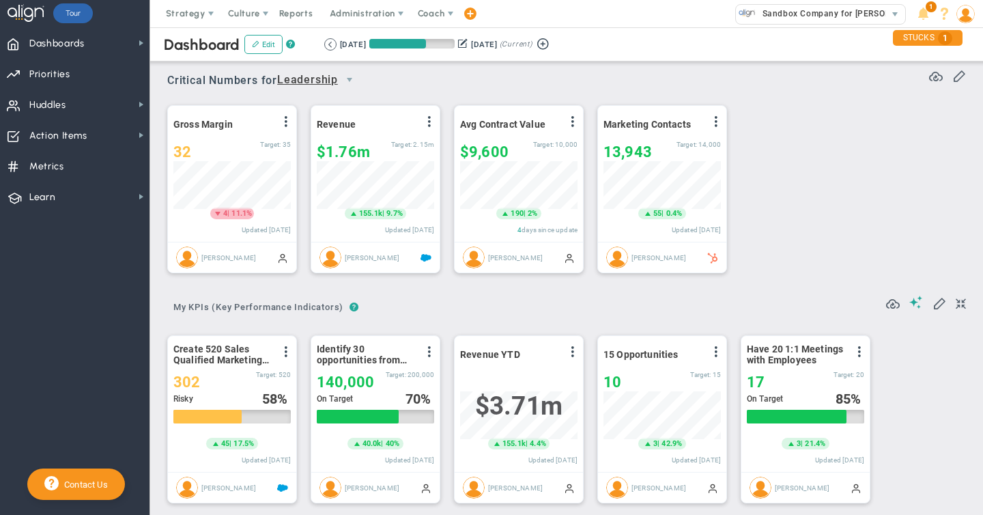
scroll to position [48, 117]
click at [199, 14] on span "Strategy" at bounding box center [186, 13] width 40 height 10
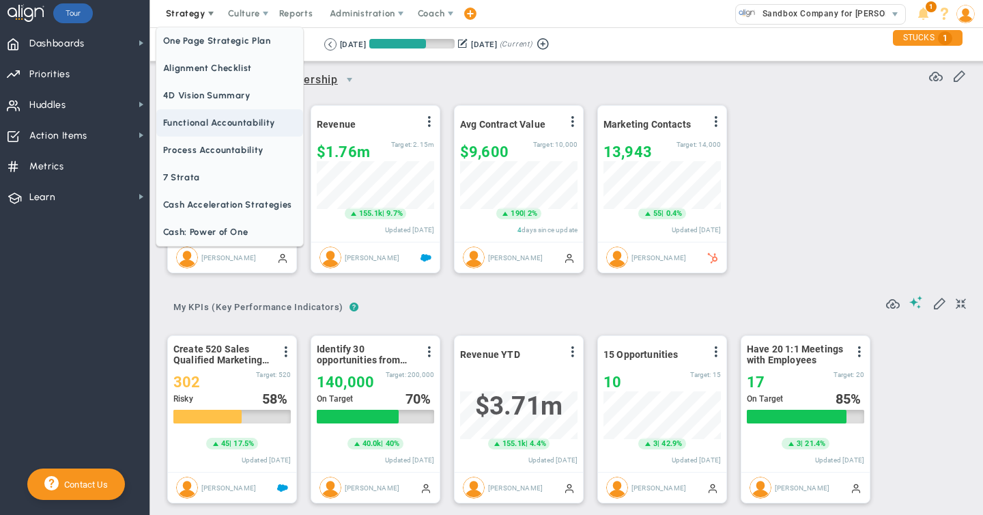
click at [203, 124] on span "Functional Accountability" at bounding box center [229, 122] width 147 height 27
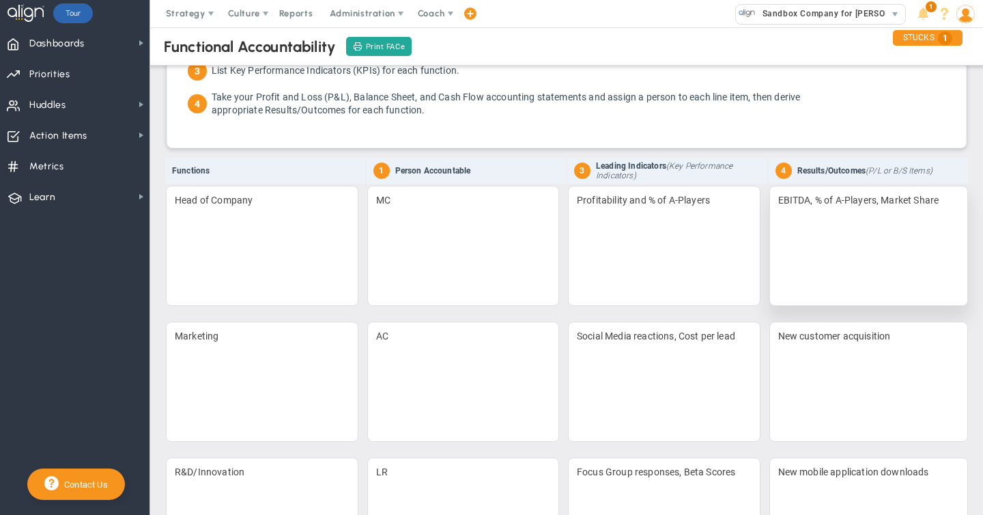
scroll to position [101, 0]
click at [187, 13] on span "Strategy" at bounding box center [186, 13] width 40 height 10
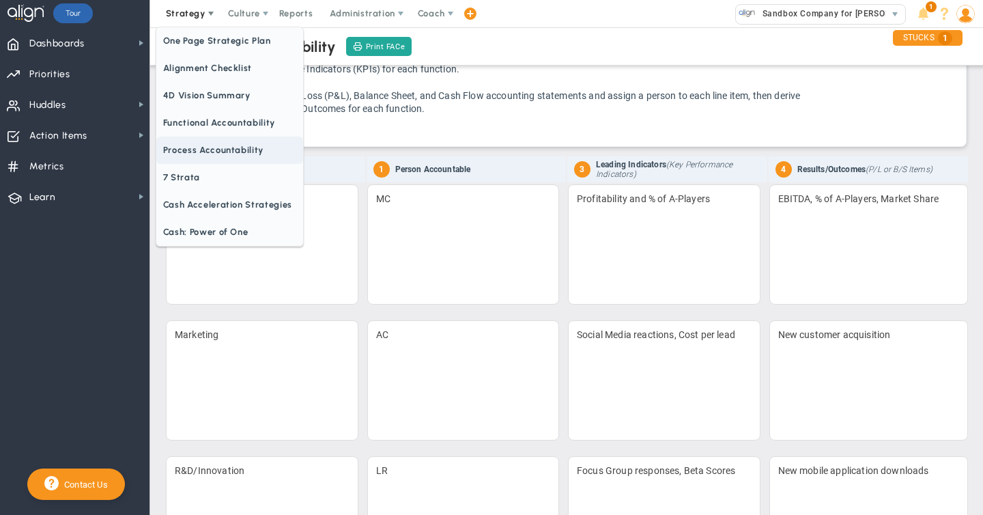
click at [201, 147] on span "Process Accountability" at bounding box center [229, 149] width 147 height 27
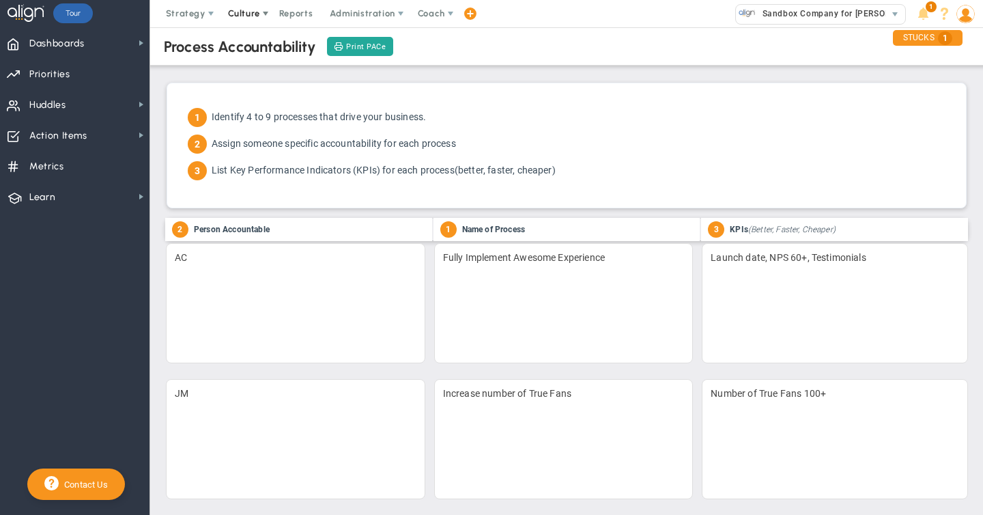
click at [260, 16] on span at bounding box center [265, 13] width 11 height 11
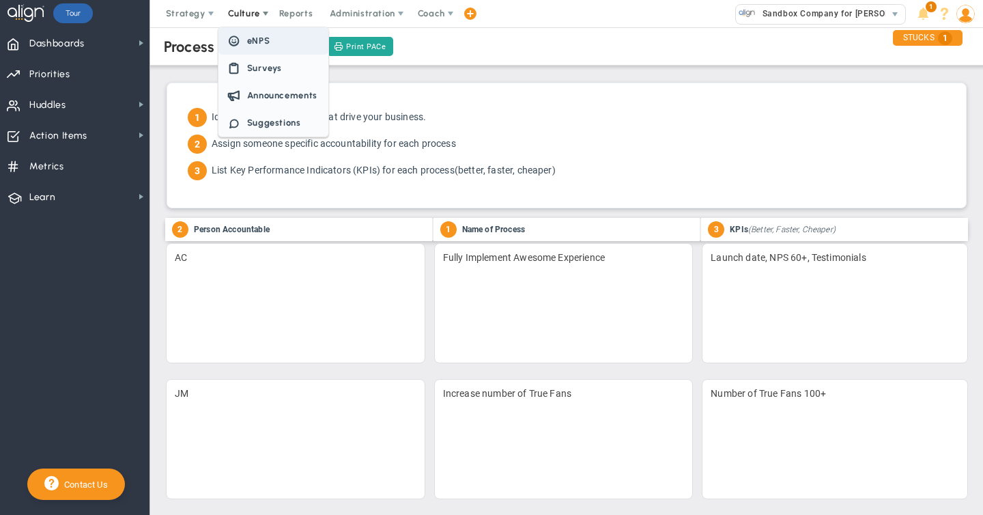
click at [259, 35] on span "eNPS" at bounding box center [258, 40] width 23 height 10
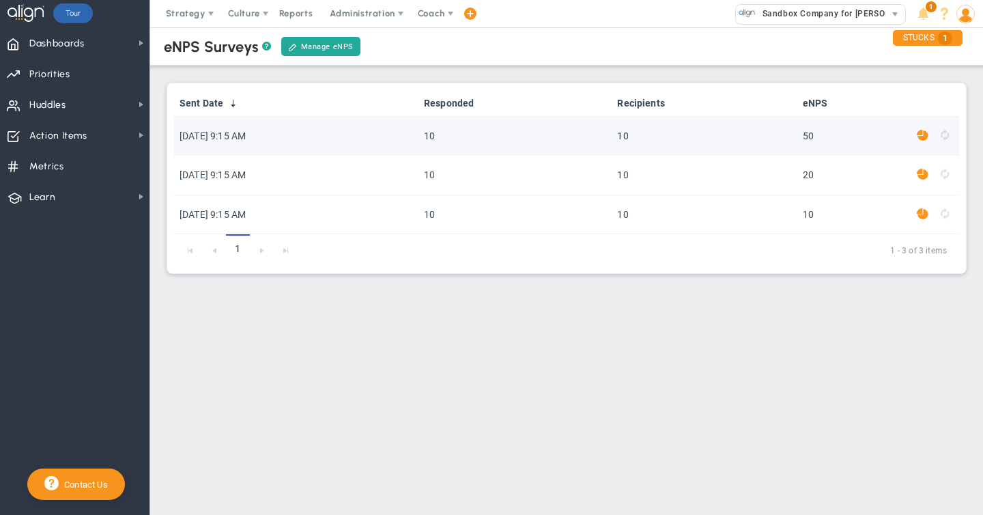
click at [923, 132] on span at bounding box center [923, 136] width 12 height 16
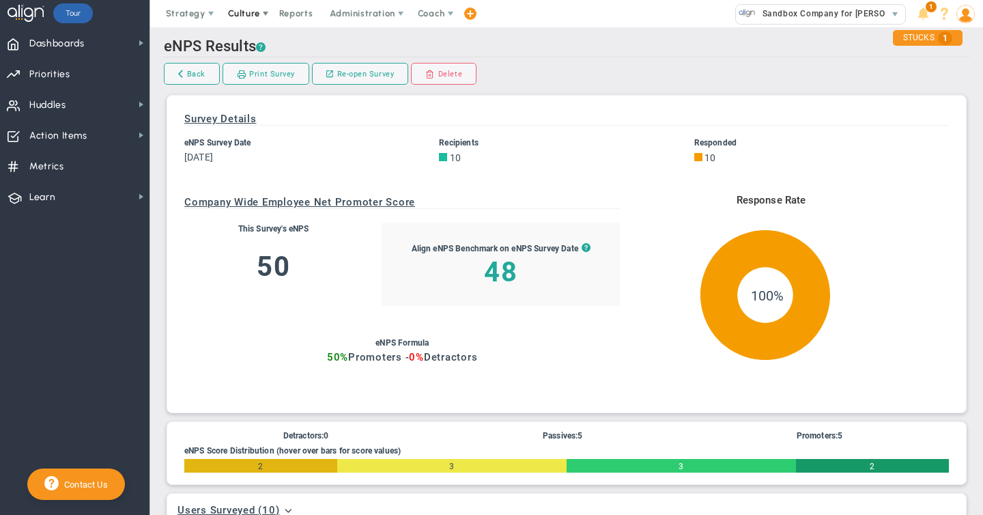
click at [245, 15] on span "Culture" at bounding box center [244, 13] width 32 height 10
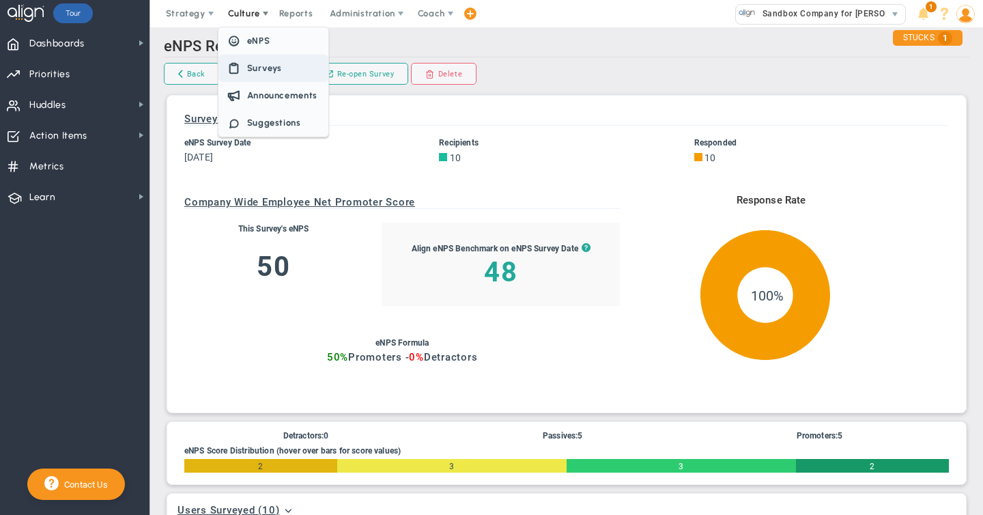
click at [257, 70] on span "Surveys" at bounding box center [264, 68] width 35 height 10
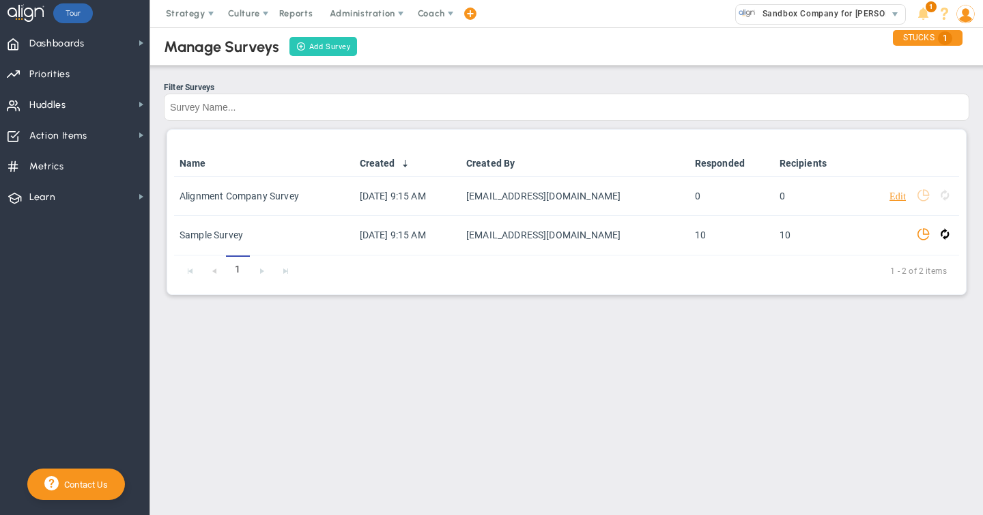
click at [323, 43] on link "Add Survey" at bounding box center [323, 46] width 68 height 19
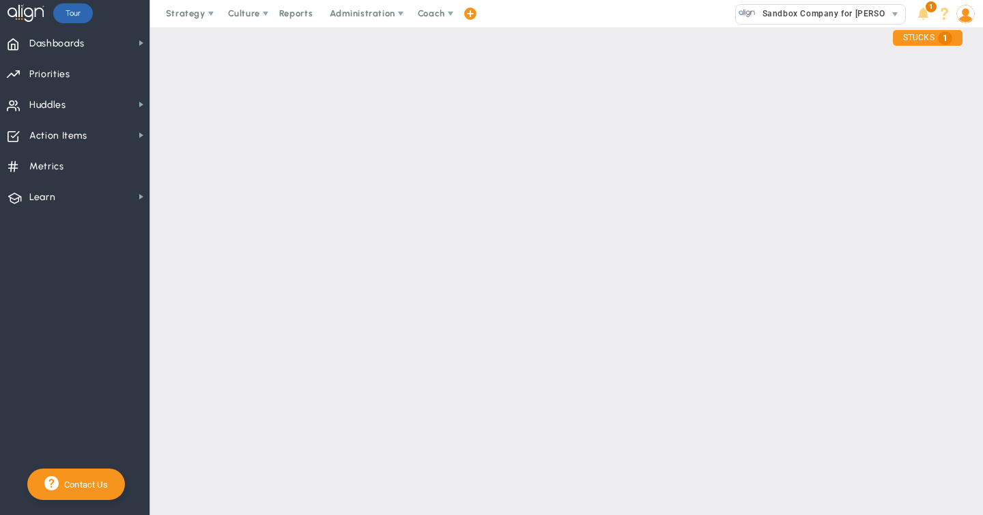
type input "true"
type input "false"
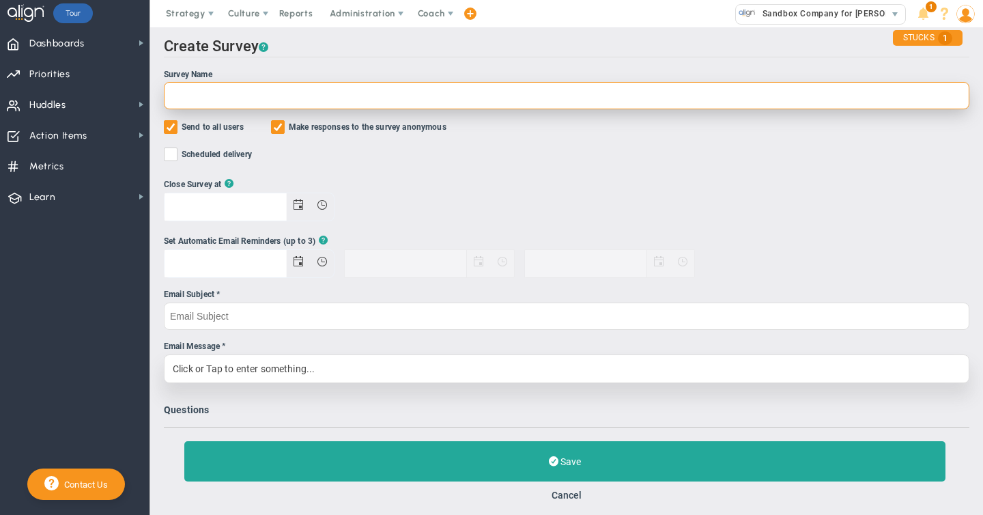
scroll to position [55, 0]
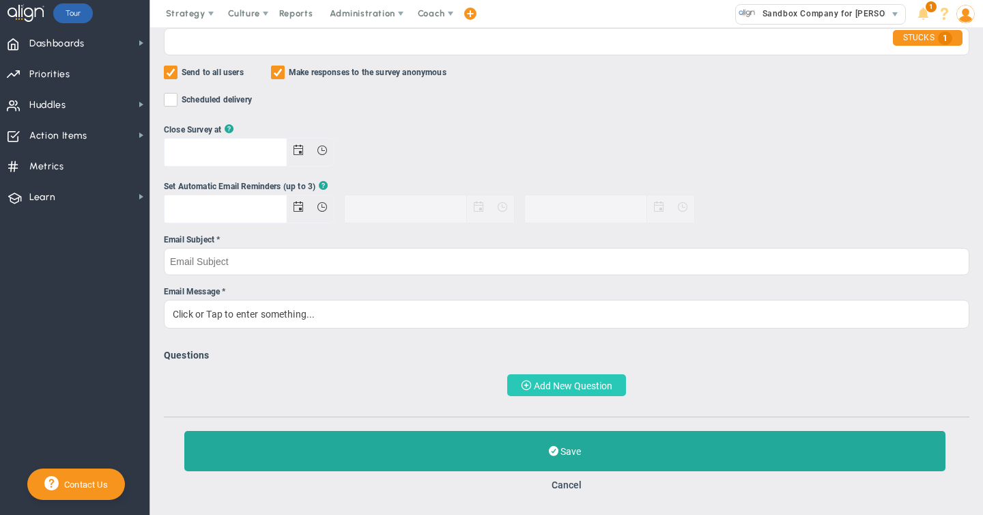
click at [541, 380] on span "Add New Question" at bounding box center [573, 385] width 78 height 11
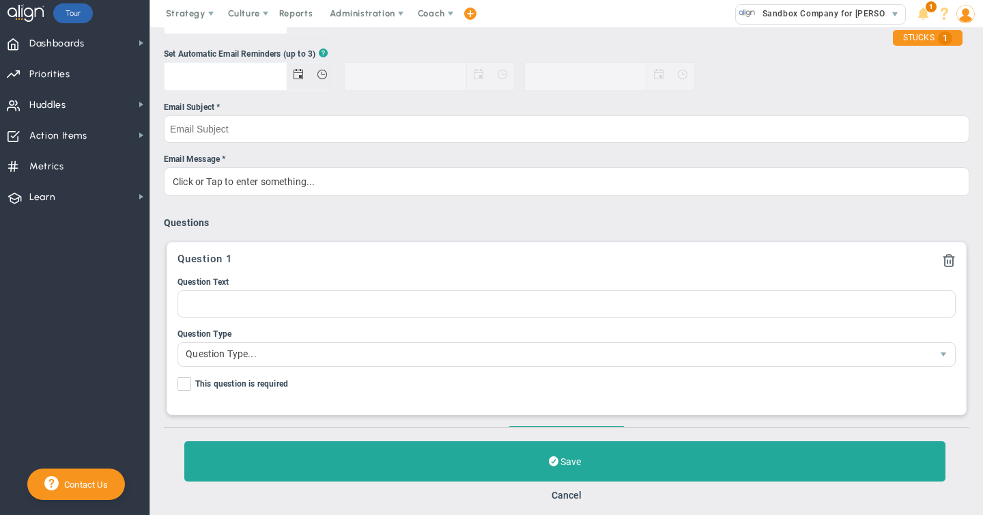
scroll to position [227, 0]
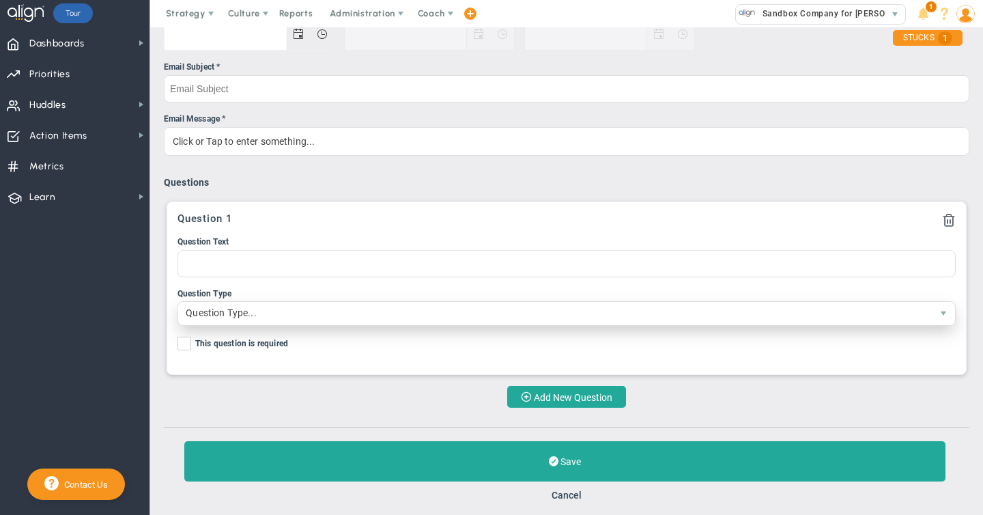
click at [308, 311] on span "Question Type..." at bounding box center [554, 313] width 753 height 23
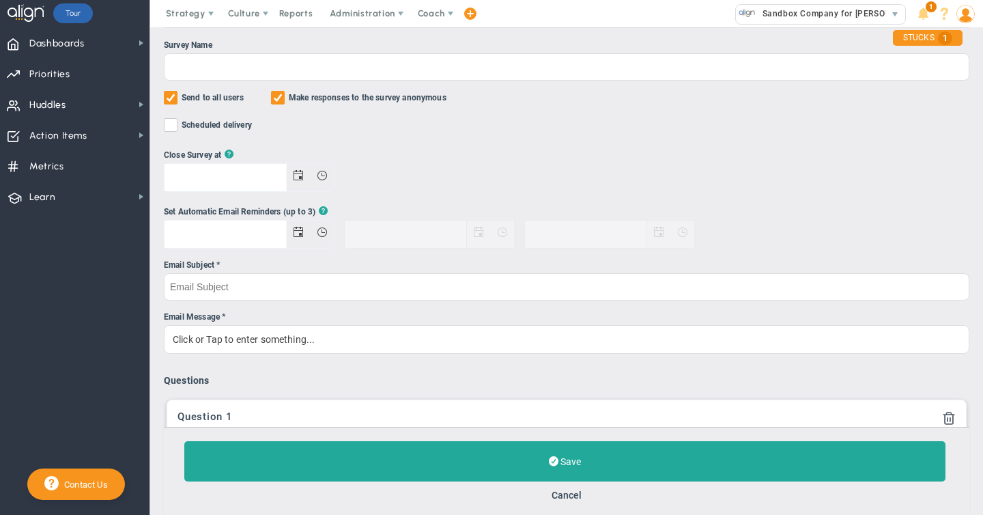
scroll to position [0, 0]
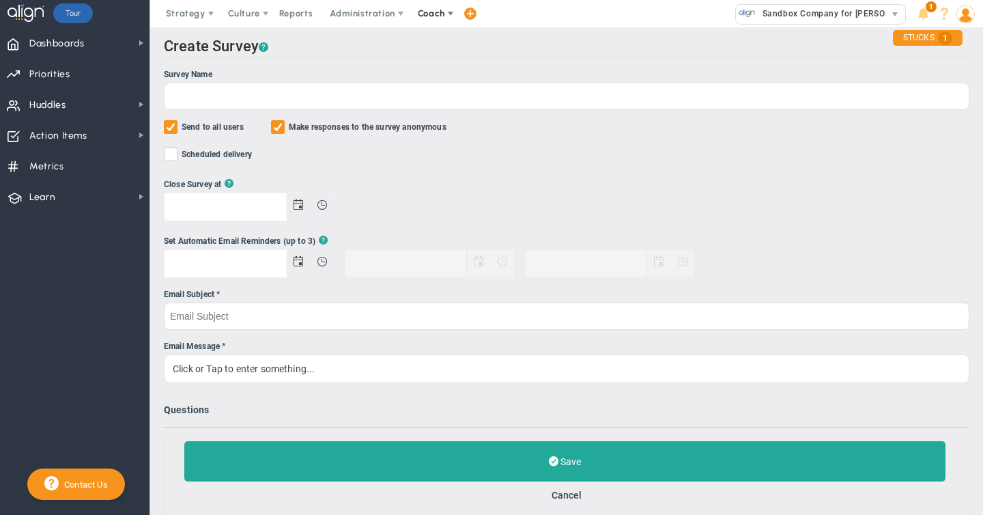
click at [434, 16] on span "Coach" at bounding box center [431, 13] width 27 height 10
click at [586, 63] on div "Create Edit eNPS Survey ? Survey Name Send to all users Make responses to the s…" at bounding box center [566, 391] width 805 height 706
click at [351, 14] on span "Administration" at bounding box center [362, 13] width 65 height 10
click at [429, 14] on span "Coach" at bounding box center [431, 13] width 27 height 10
click at [839, 16] on span "Sandbox Company for [PERSON_NAME]" at bounding box center [838, 14] width 167 height 18
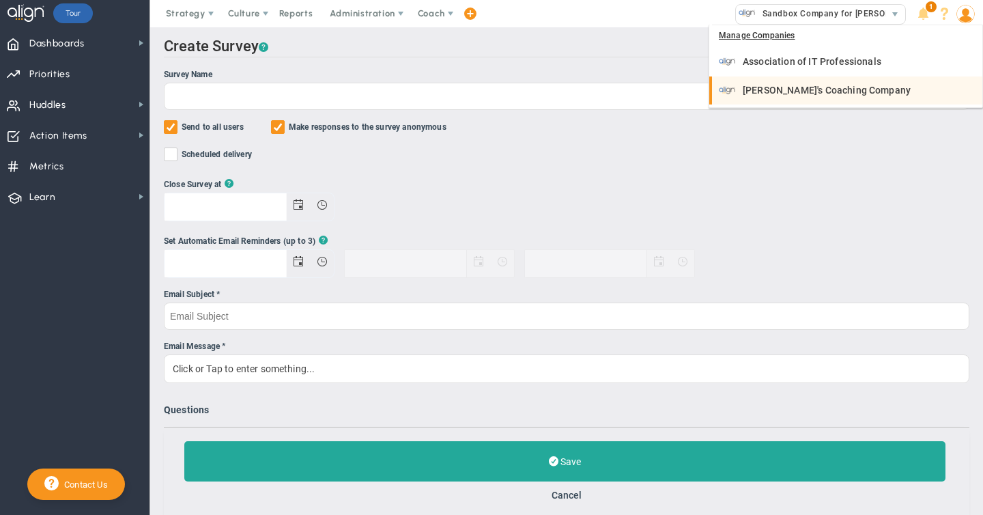
click at [775, 86] on span "[PERSON_NAME]'s Coaching Company" at bounding box center [827, 90] width 168 height 10
